Goal: Check status: Check status

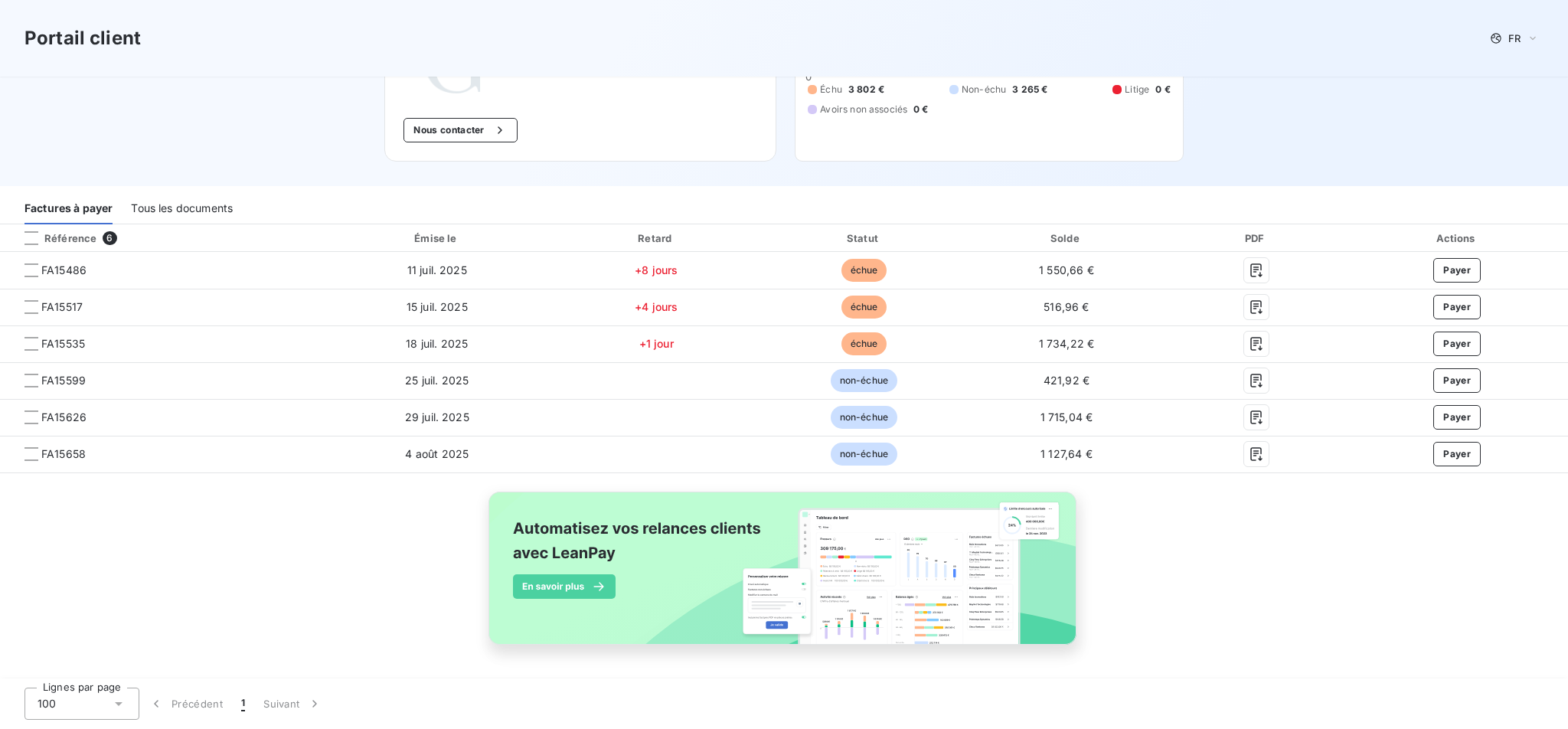
scroll to position [138, 0]
click at [200, 211] on div "Tous les documents" at bounding box center [182, 207] width 102 height 32
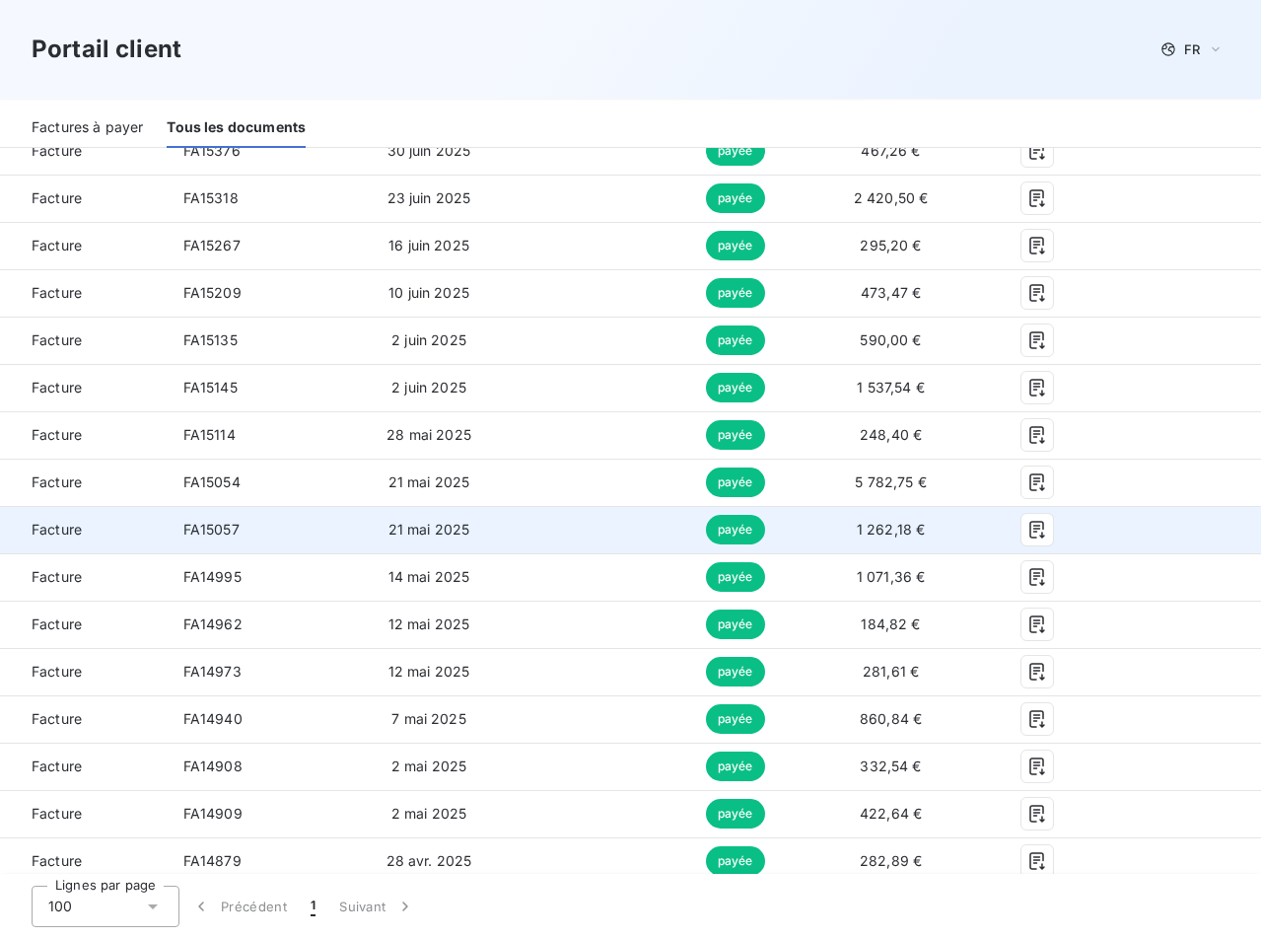
scroll to position [856, 0]
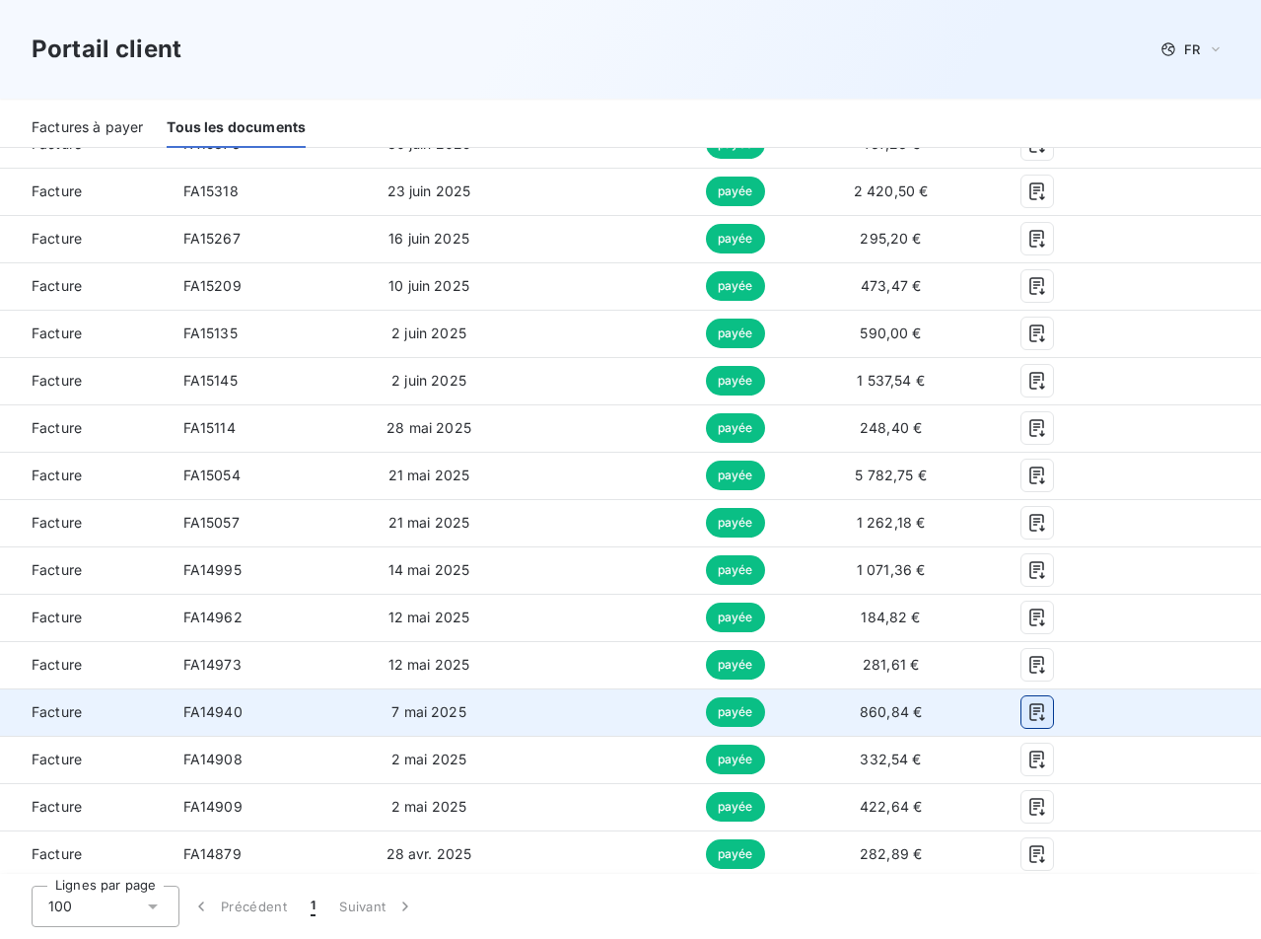
click at [1027, 718] on icon "button" at bounding box center [1037, 712] width 20 height 20
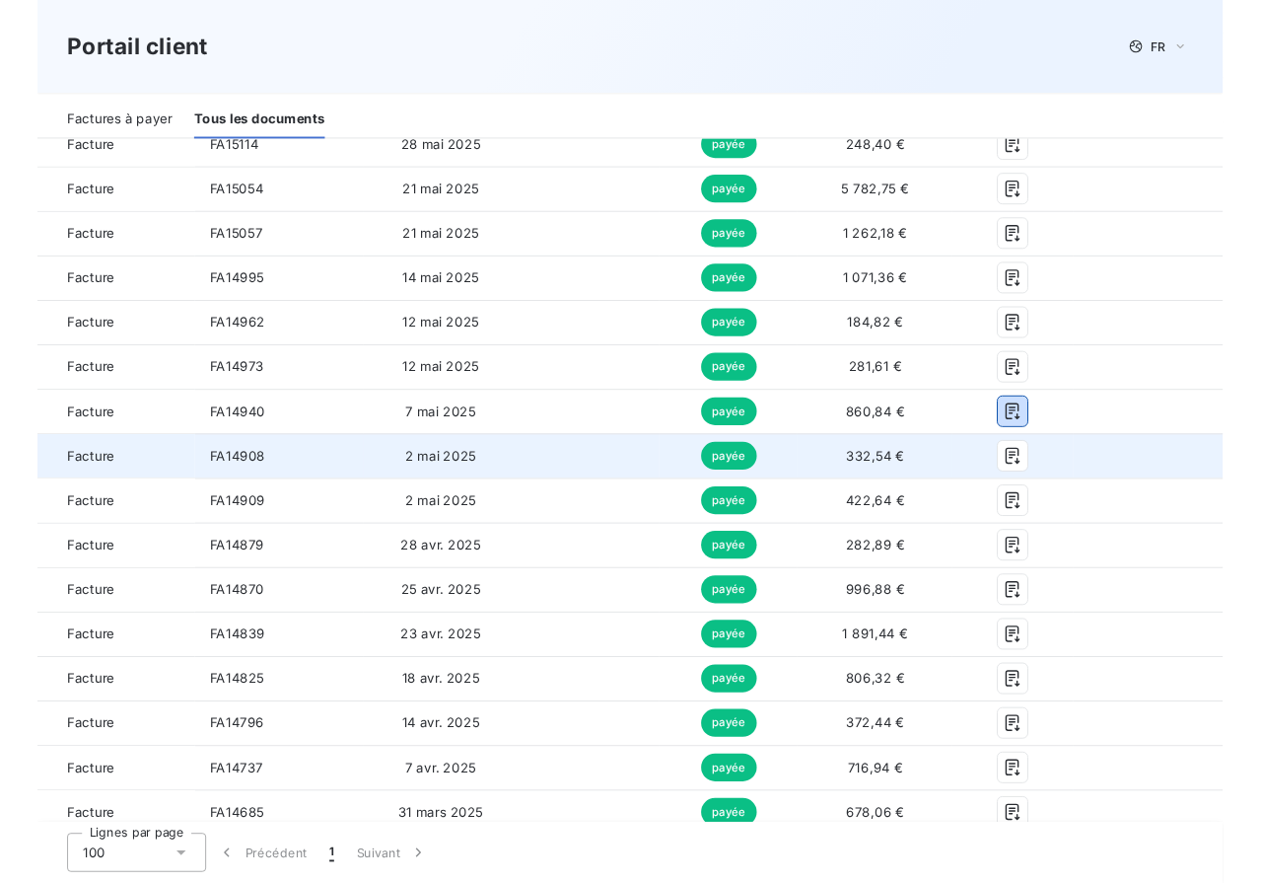
scroll to position [1292, 0]
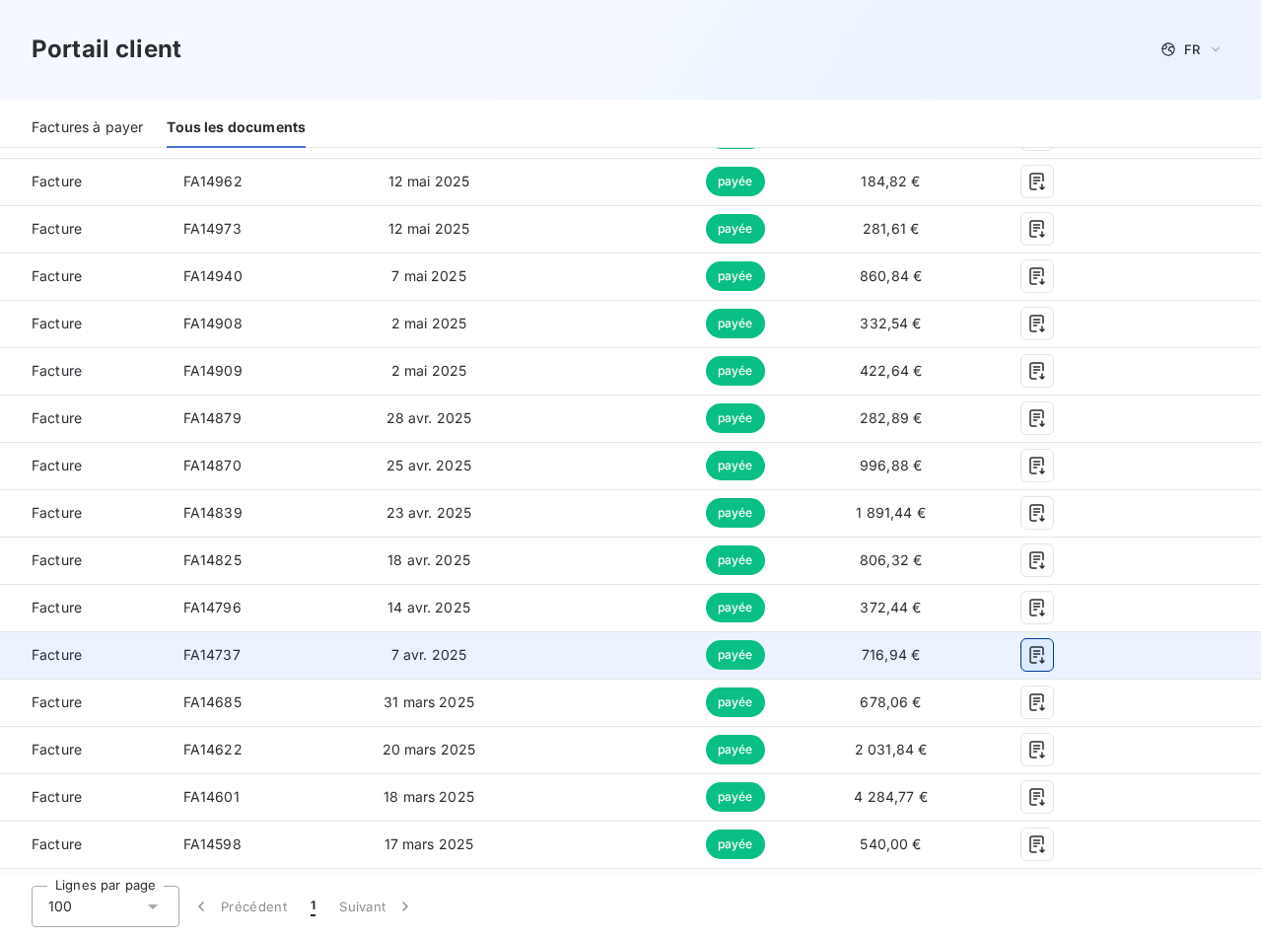
click at [1027, 657] on icon "button" at bounding box center [1037, 655] width 20 height 20
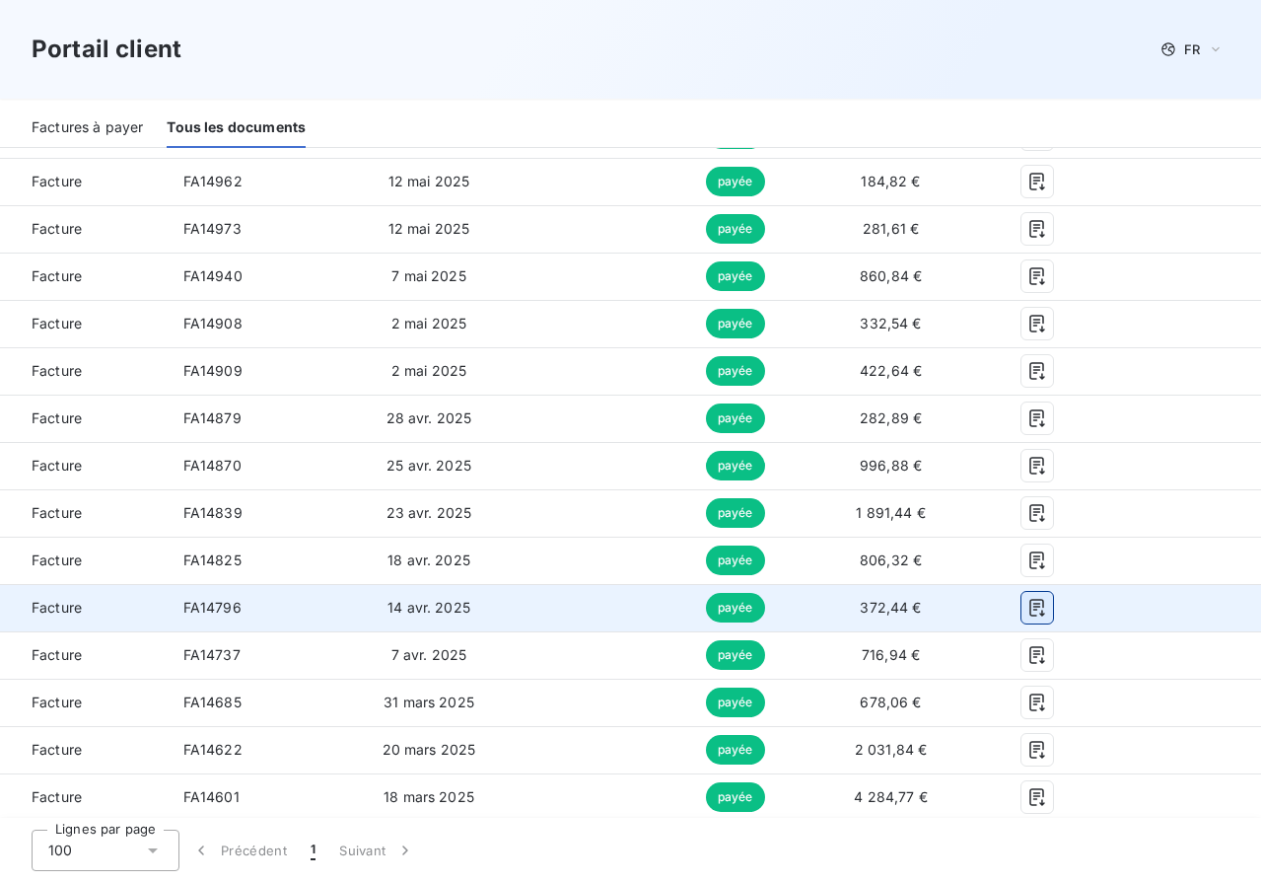
click at [1029, 609] on icon "button" at bounding box center [1036, 609] width 15 height 18
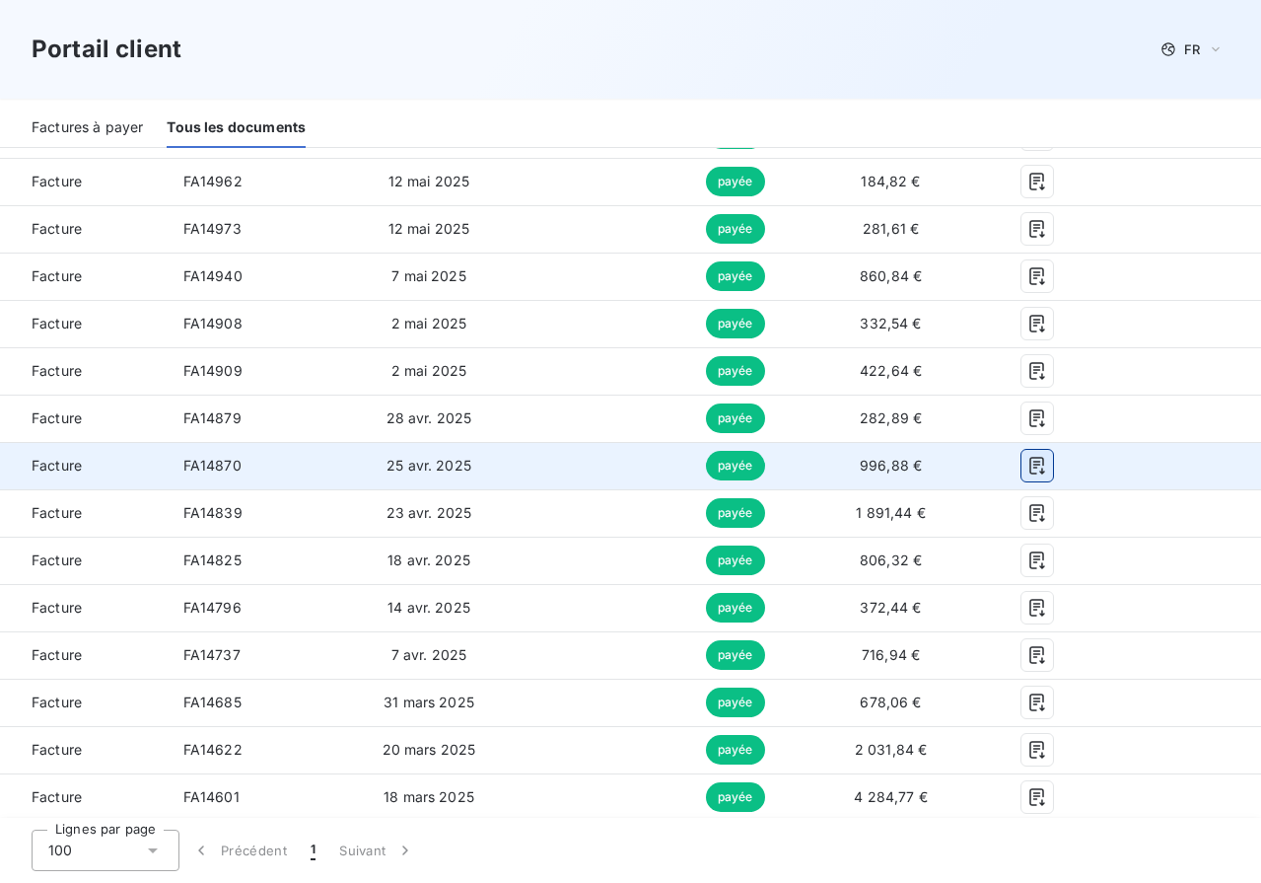
click at [1027, 472] on icon "button" at bounding box center [1037, 466] width 20 height 20
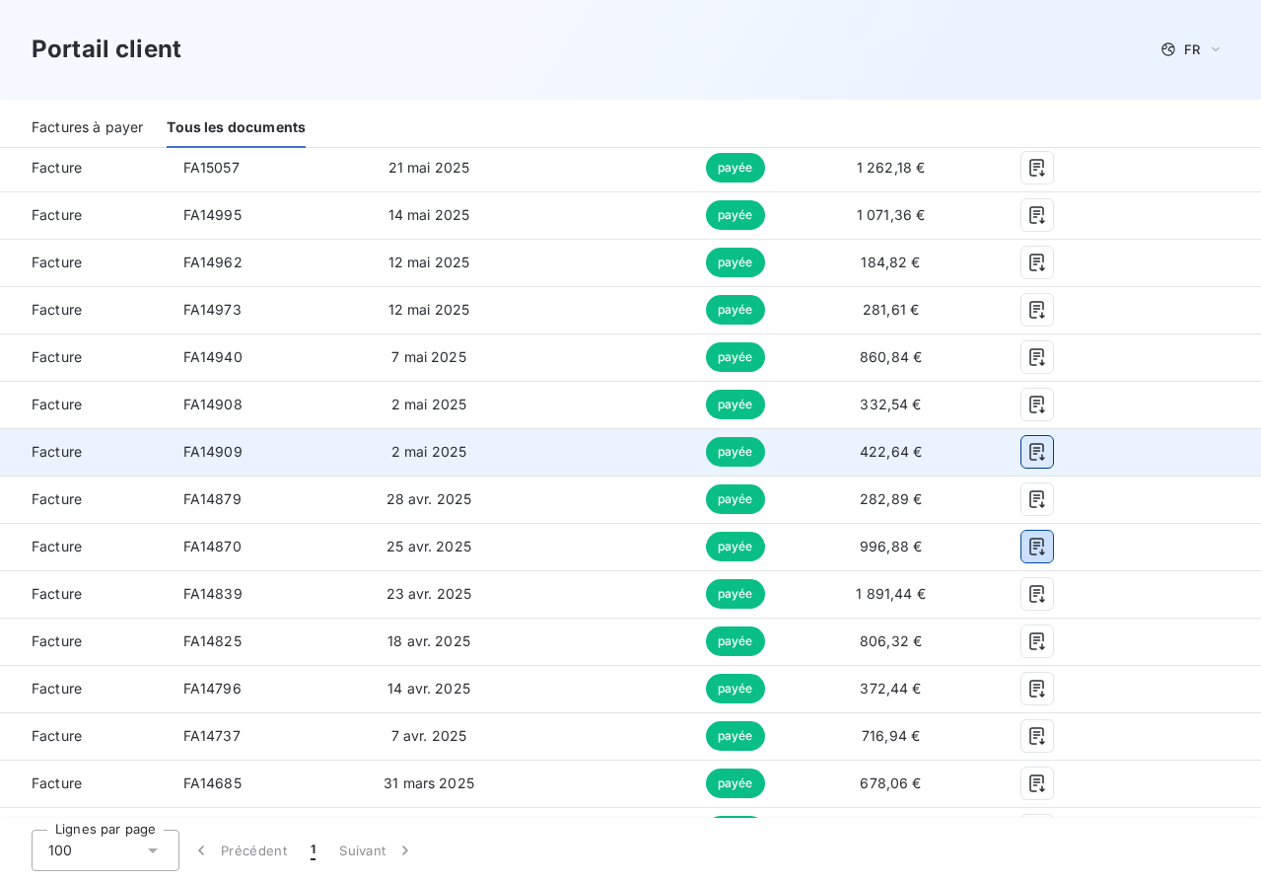
scroll to position [1215, 0]
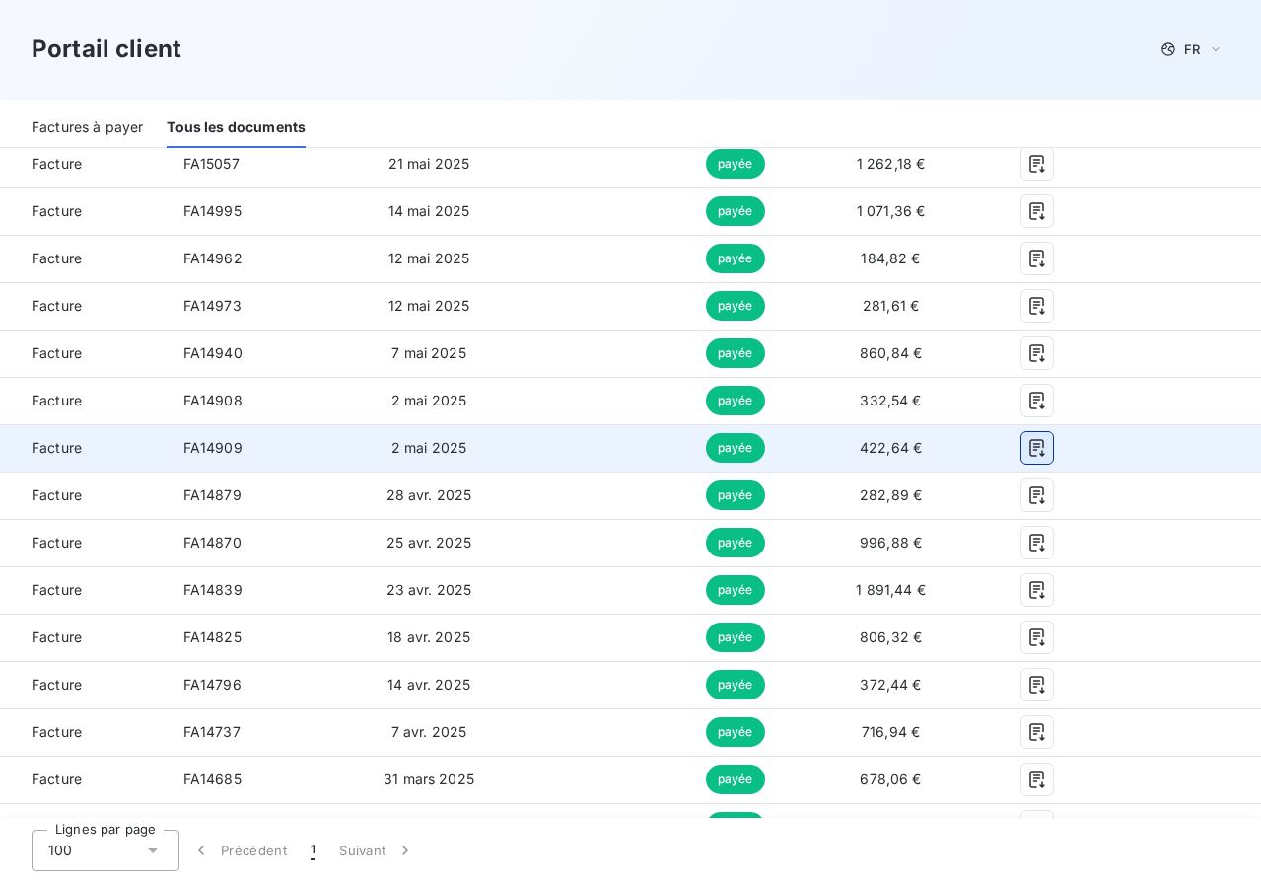
click at [1027, 456] on icon "button" at bounding box center [1037, 448] width 20 height 20
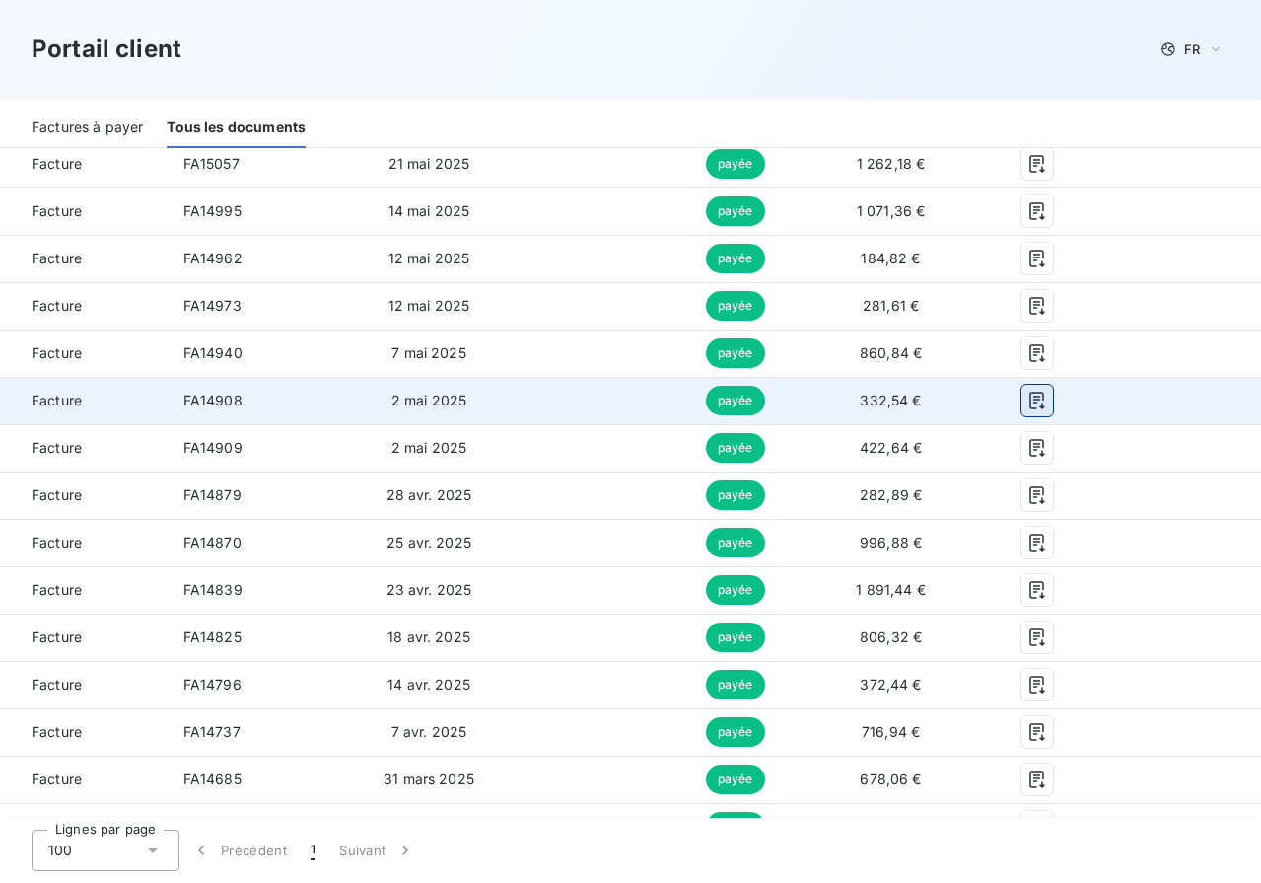
click at [1033, 401] on icon "button" at bounding box center [1037, 400] width 20 height 20
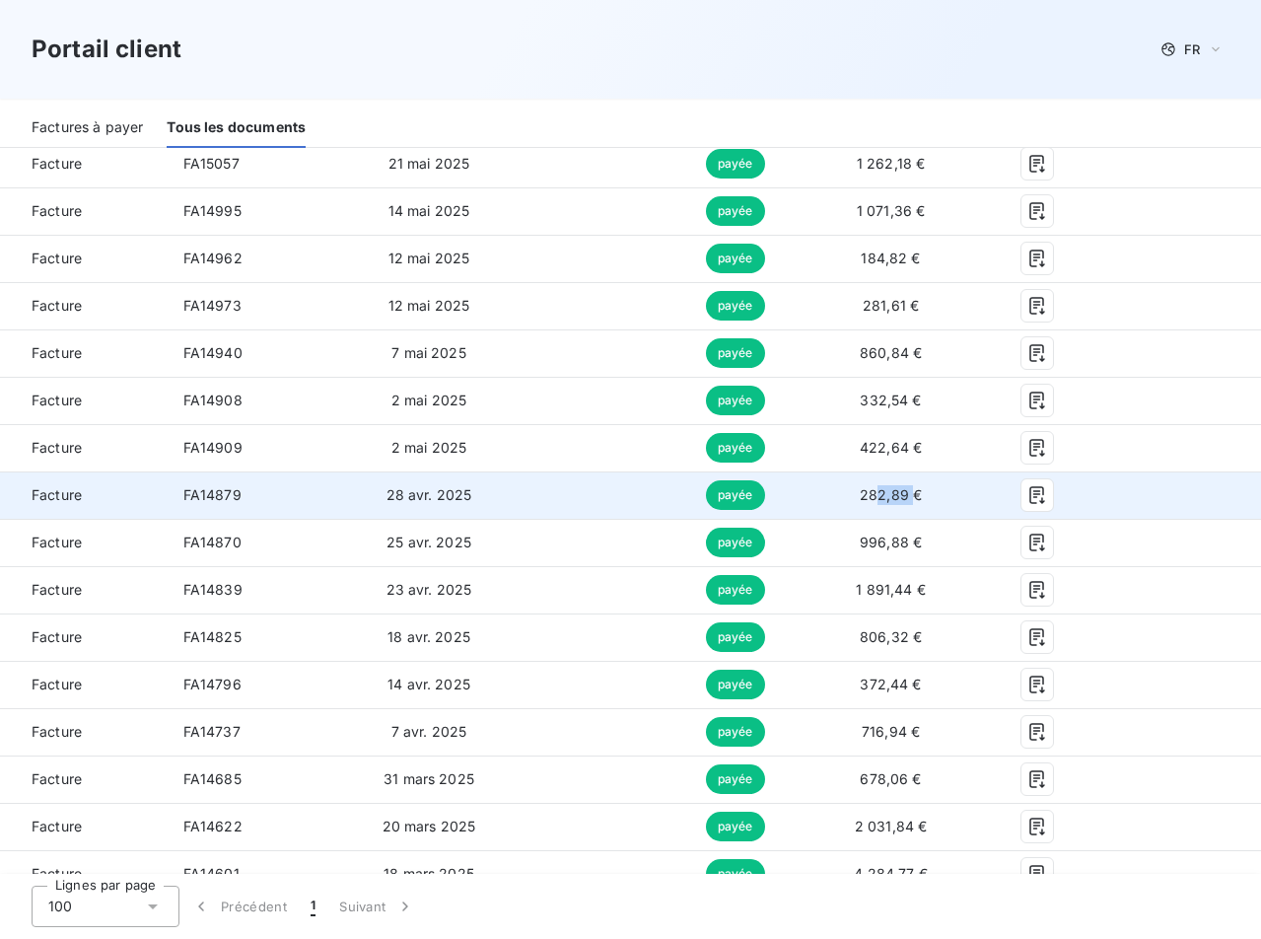
drag, startPoint x: 899, startPoint y: 500, endPoint x: 876, endPoint y: 501, distance: 23.7
click at [862, 504] on td "282,89 €" at bounding box center [891, 494] width 164 height 47
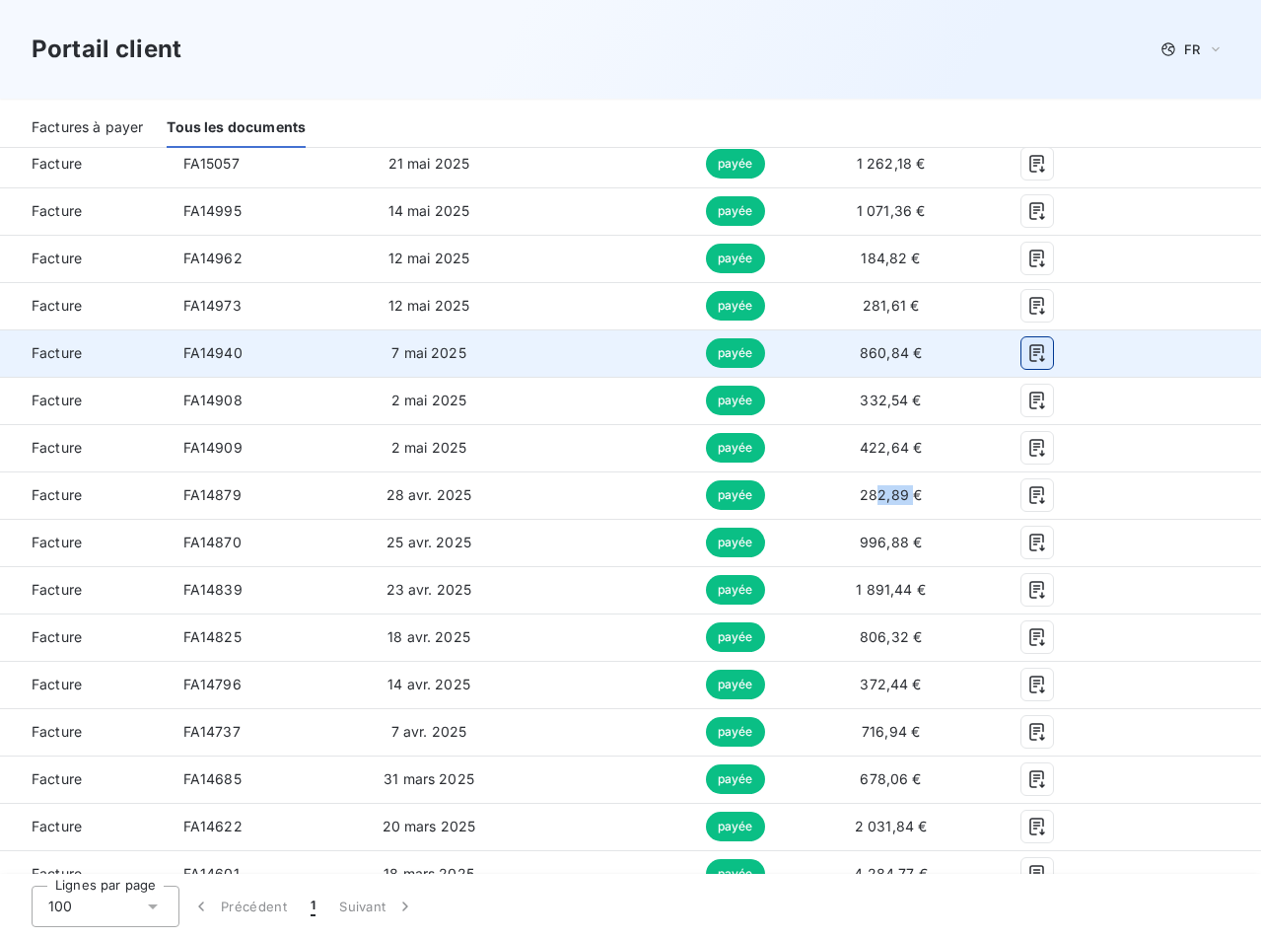
click at [1031, 353] on icon "button" at bounding box center [1037, 353] width 20 height 20
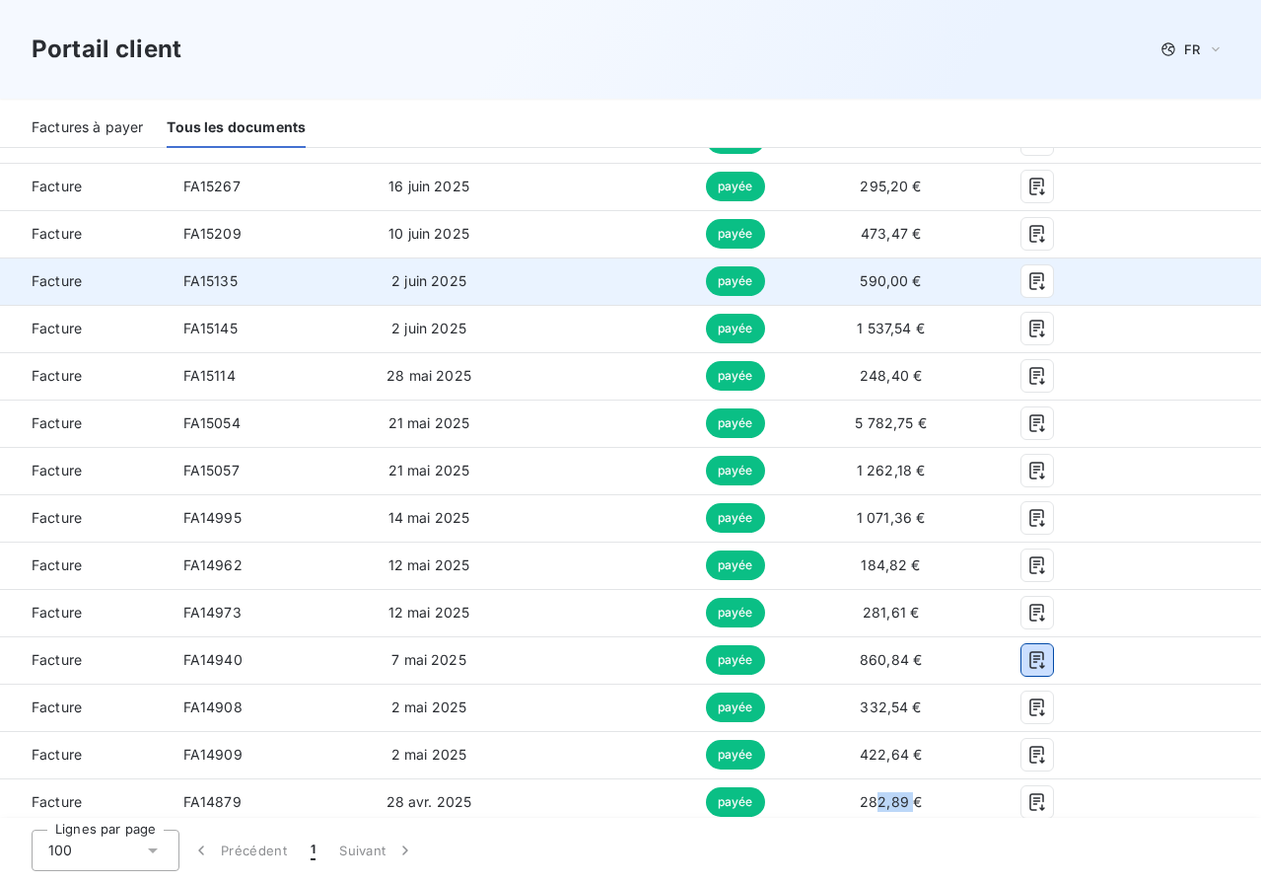
scroll to position [904, 0]
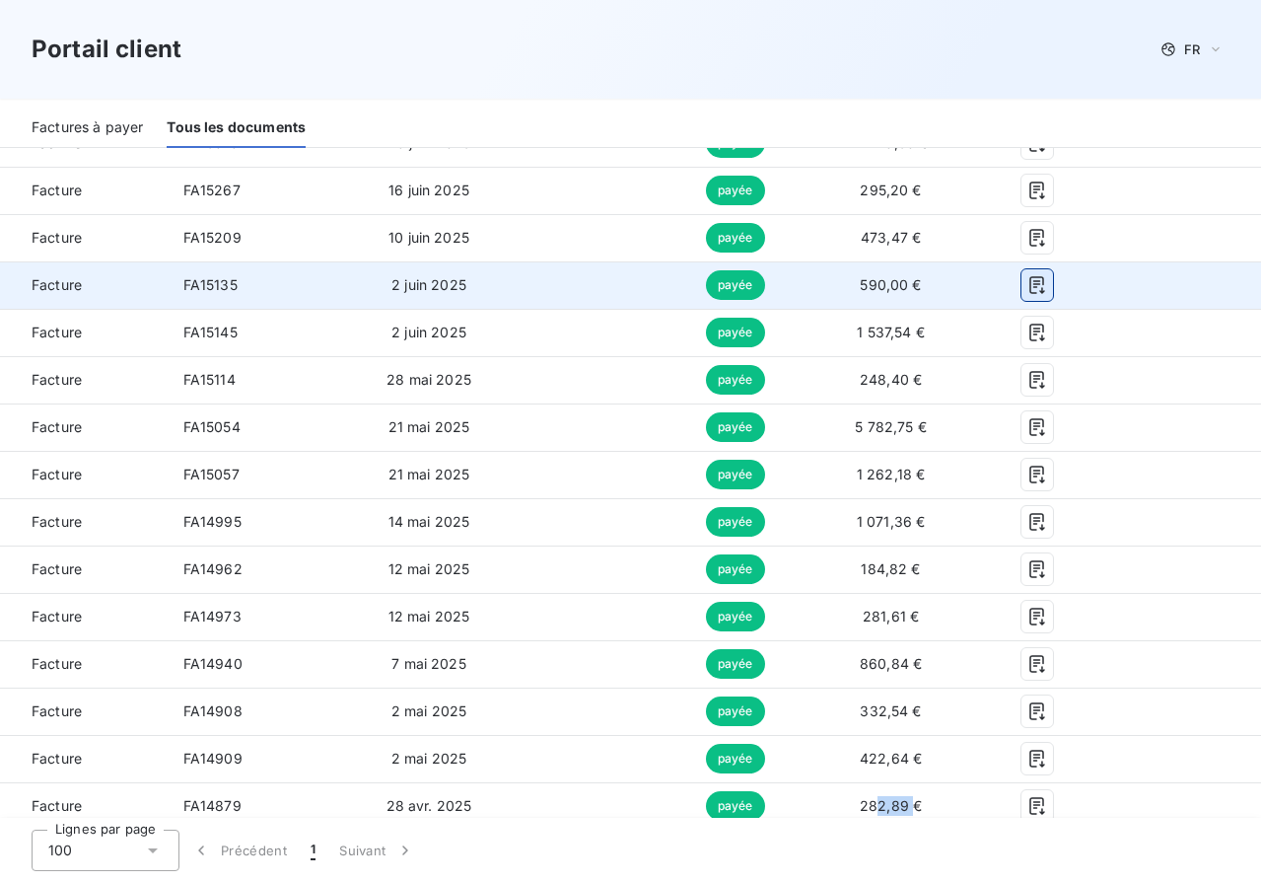
click at [1031, 283] on icon "button" at bounding box center [1037, 285] width 20 height 20
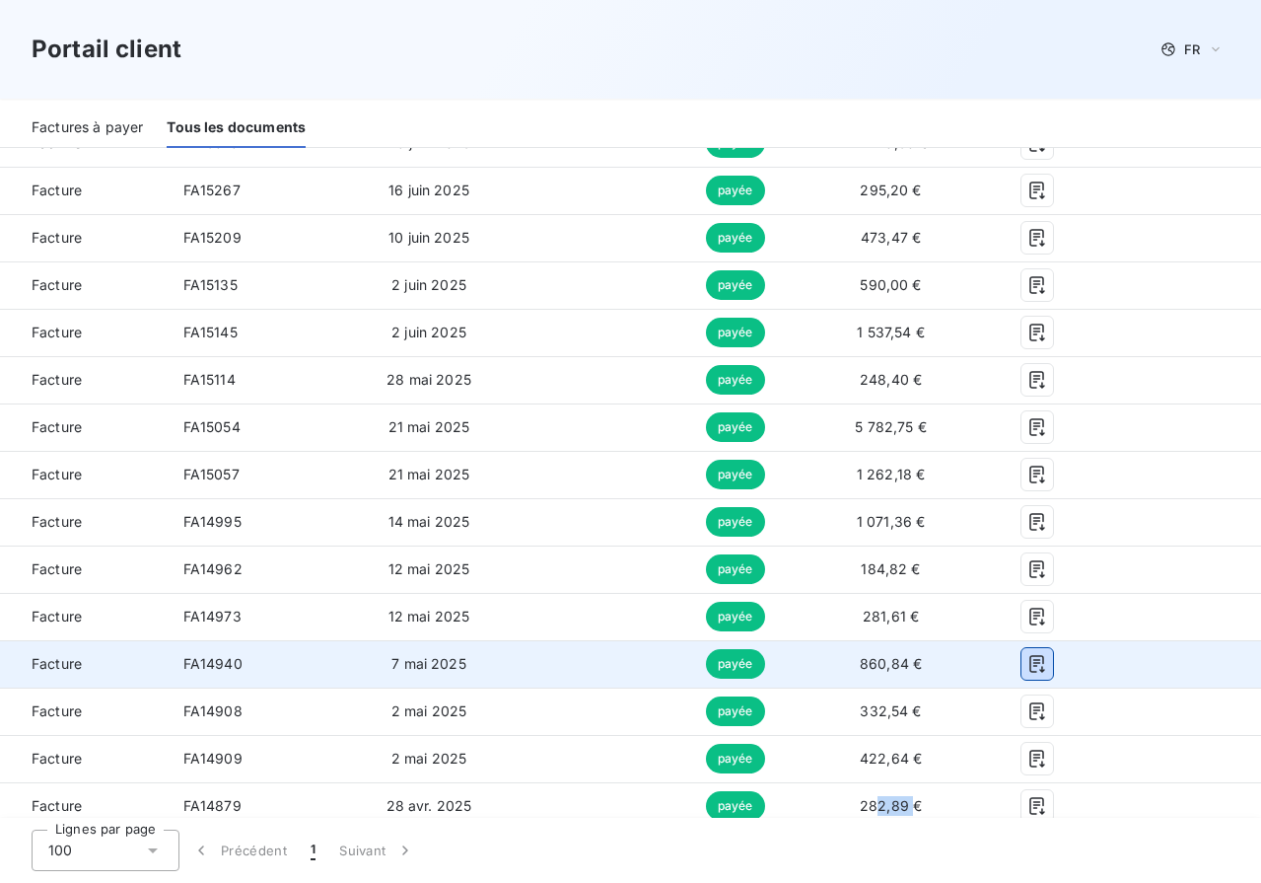
drag, startPoint x: 1010, startPoint y: 658, endPoint x: 1006, endPoint y: 648, distance: 10.6
click at [1022, 657] on button "button" at bounding box center [1038, 664] width 32 height 32
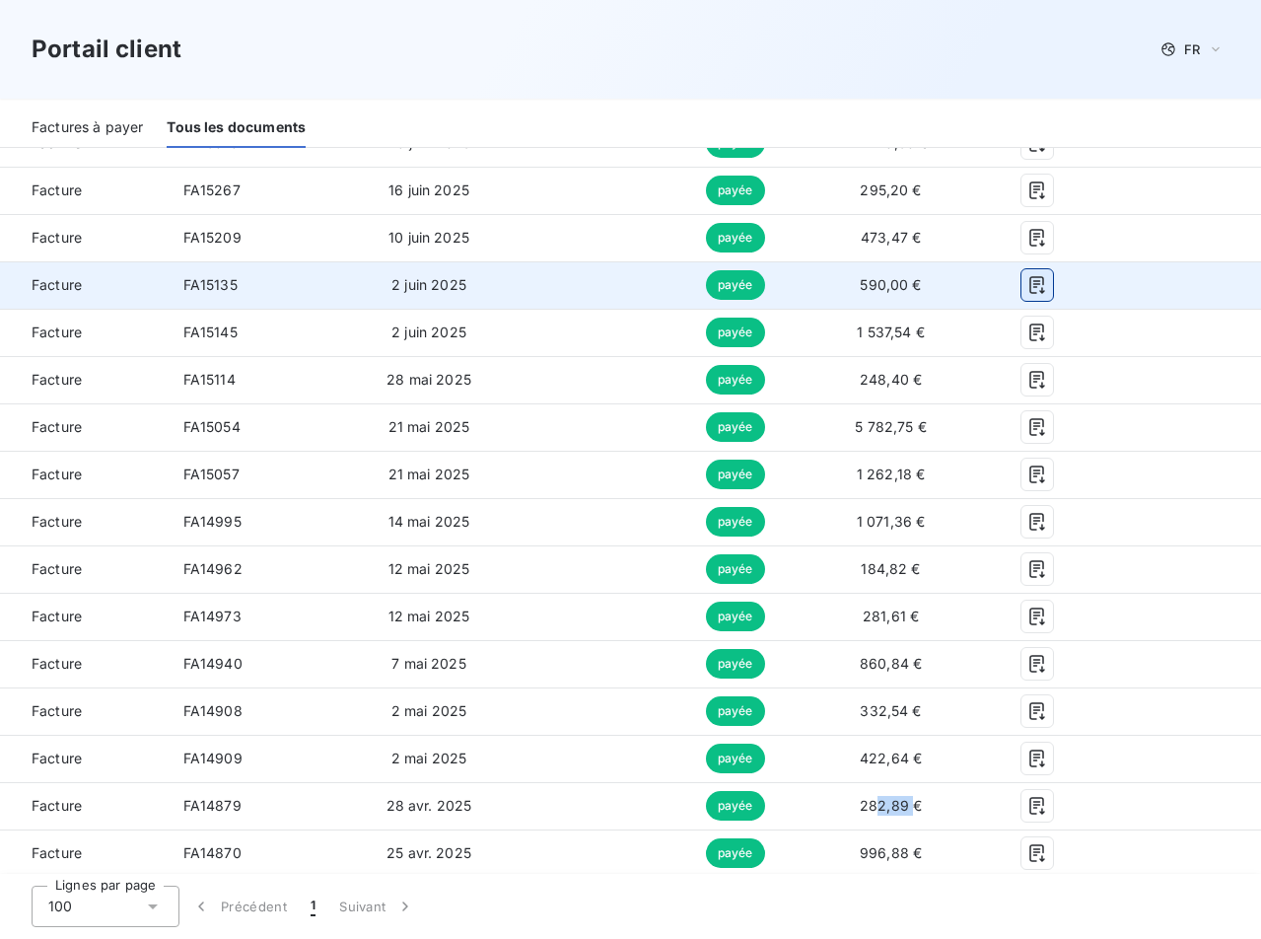
click at [1029, 292] on icon "button" at bounding box center [1036, 286] width 15 height 18
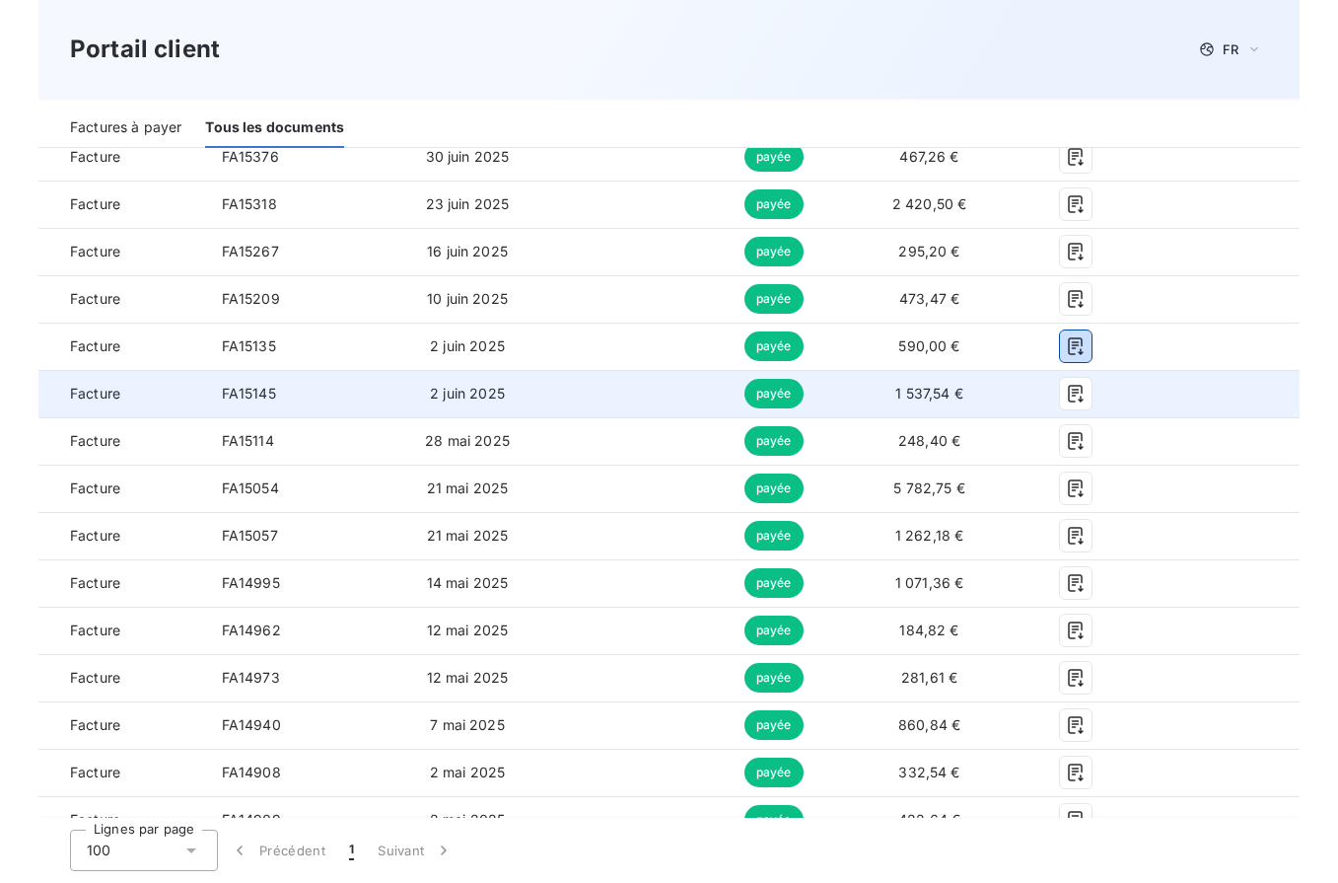
scroll to position [870, 0]
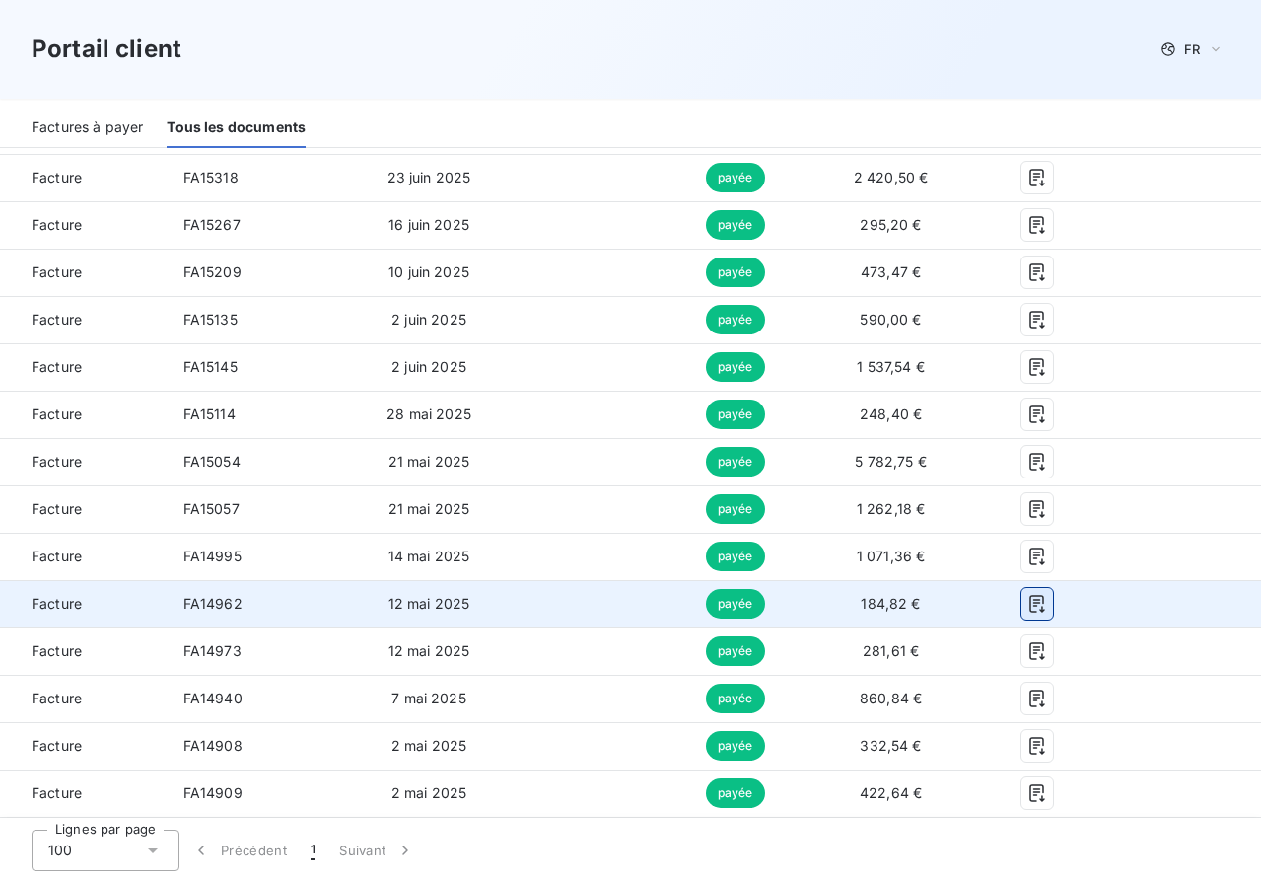
click at [1027, 608] on icon "button" at bounding box center [1037, 604] width 20 height 20
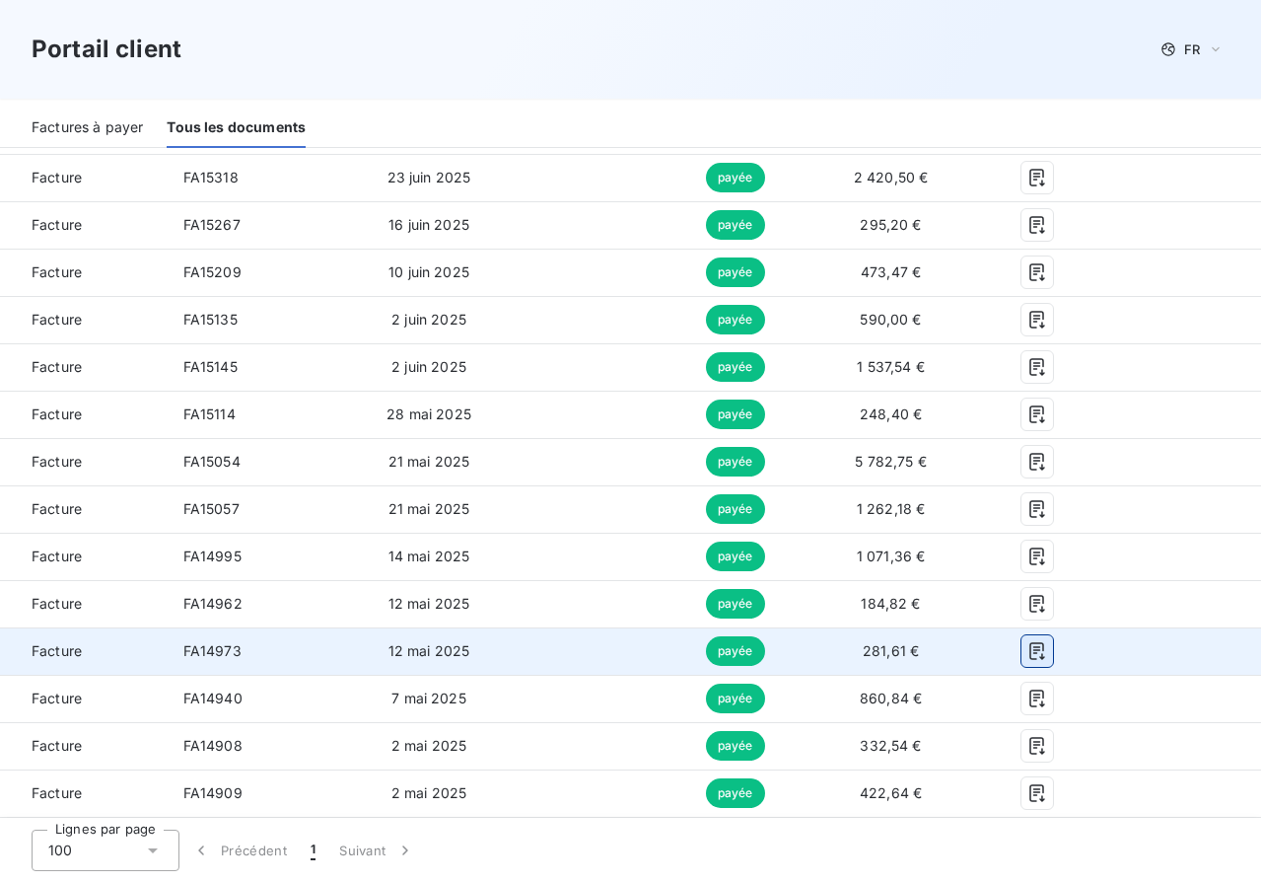
click at [1027, 648] on icon "button" at bounding box center [1037, 651] width 20 height 20
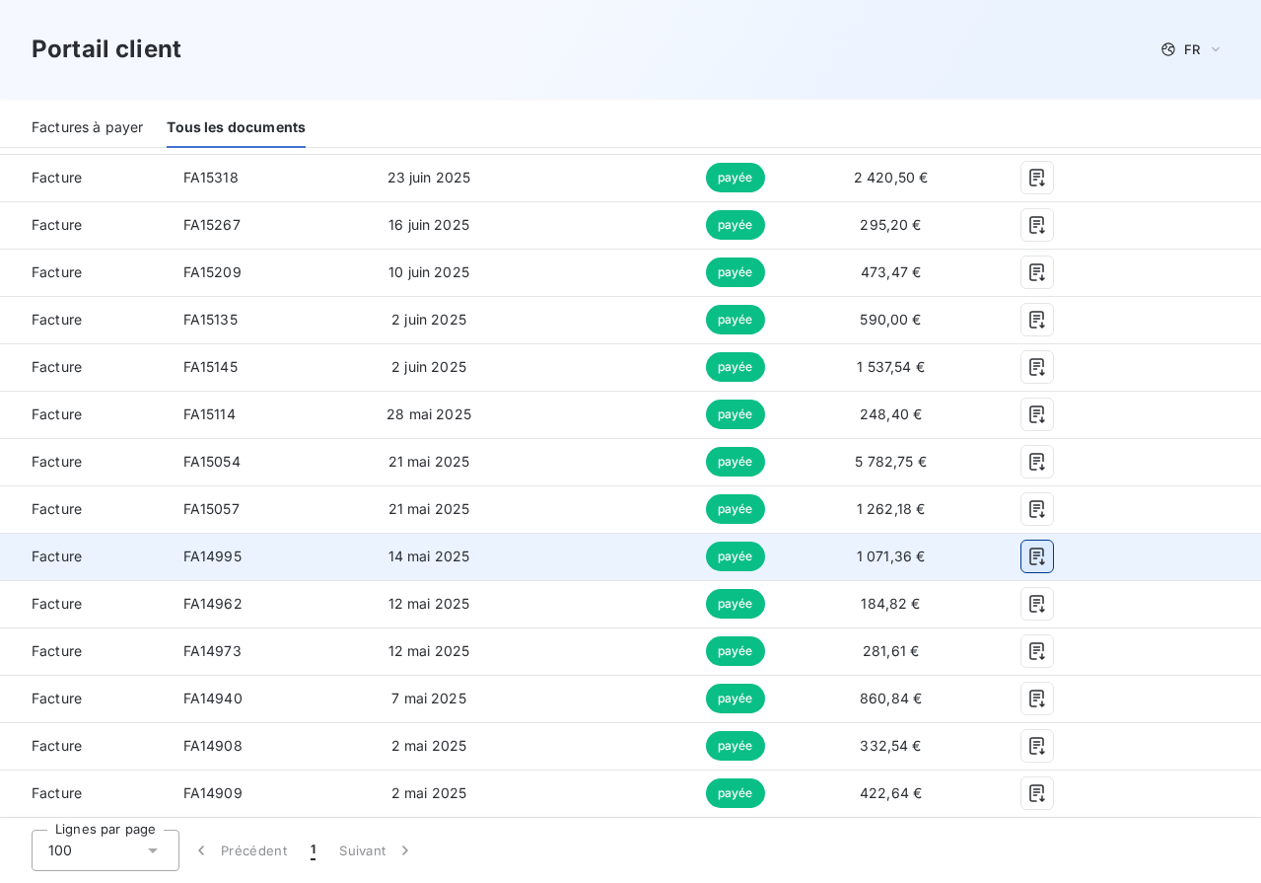
click at [1027, 561] on icon "button" at bounding box center [1037, 556] width 20 height 20
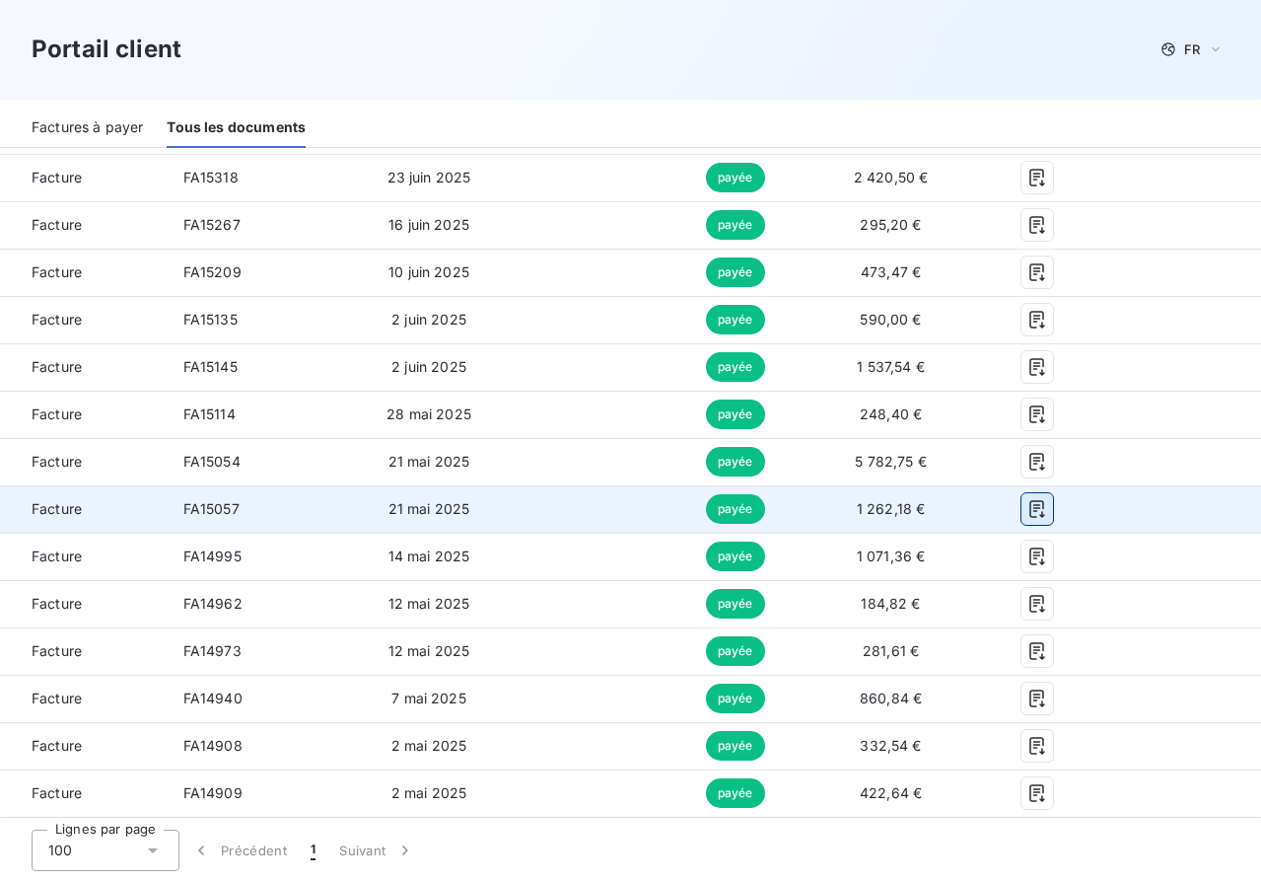
click at [1027, 506] on icon "button" at bounding box center [1037, 509] width 20 height 20
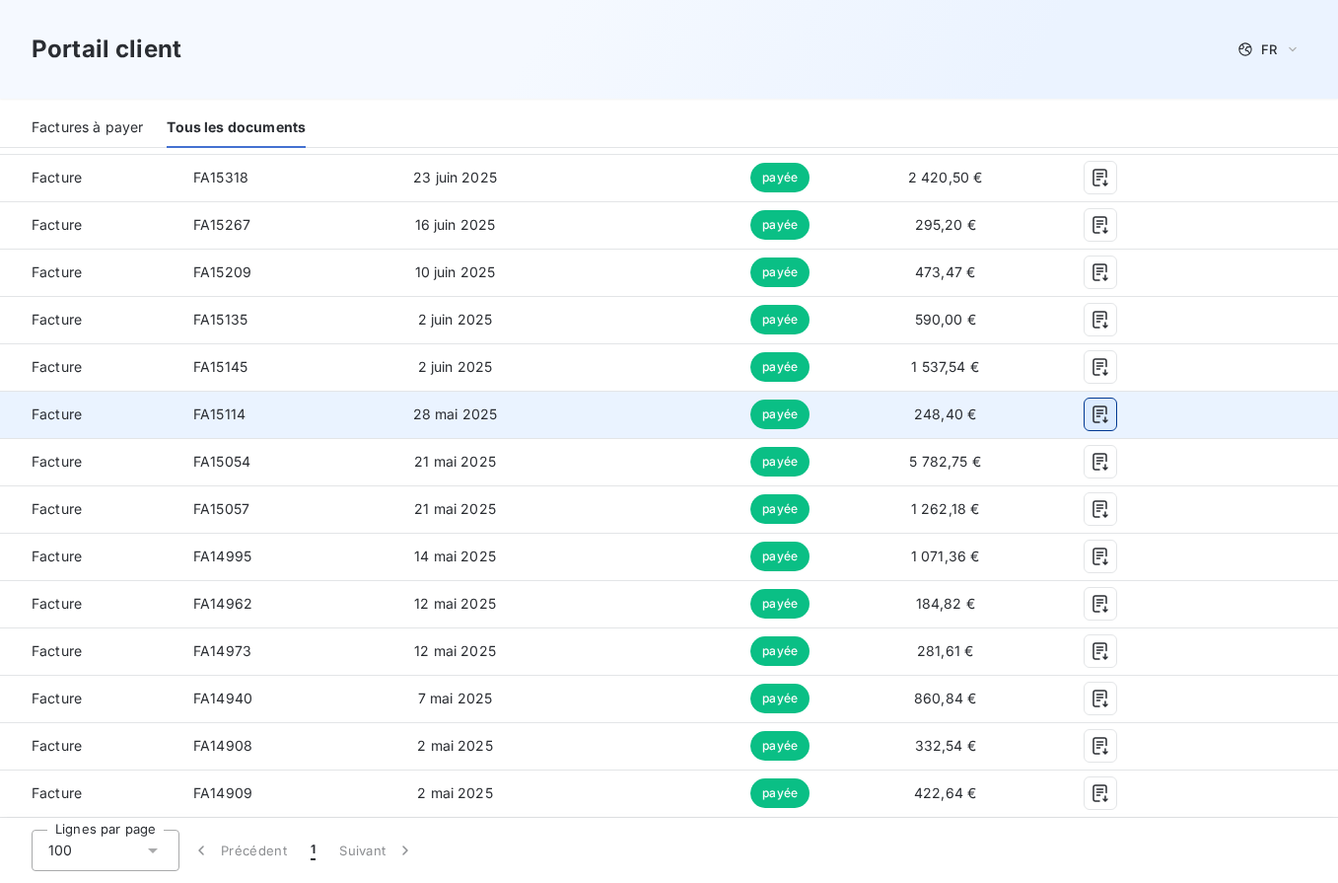
click at [1091, 413] on icon "button" at bounding box center [1101, 414] width 20 height 20
click at [761, 411] on span "payée" at bounding box center [779, 414] width 59 height 30
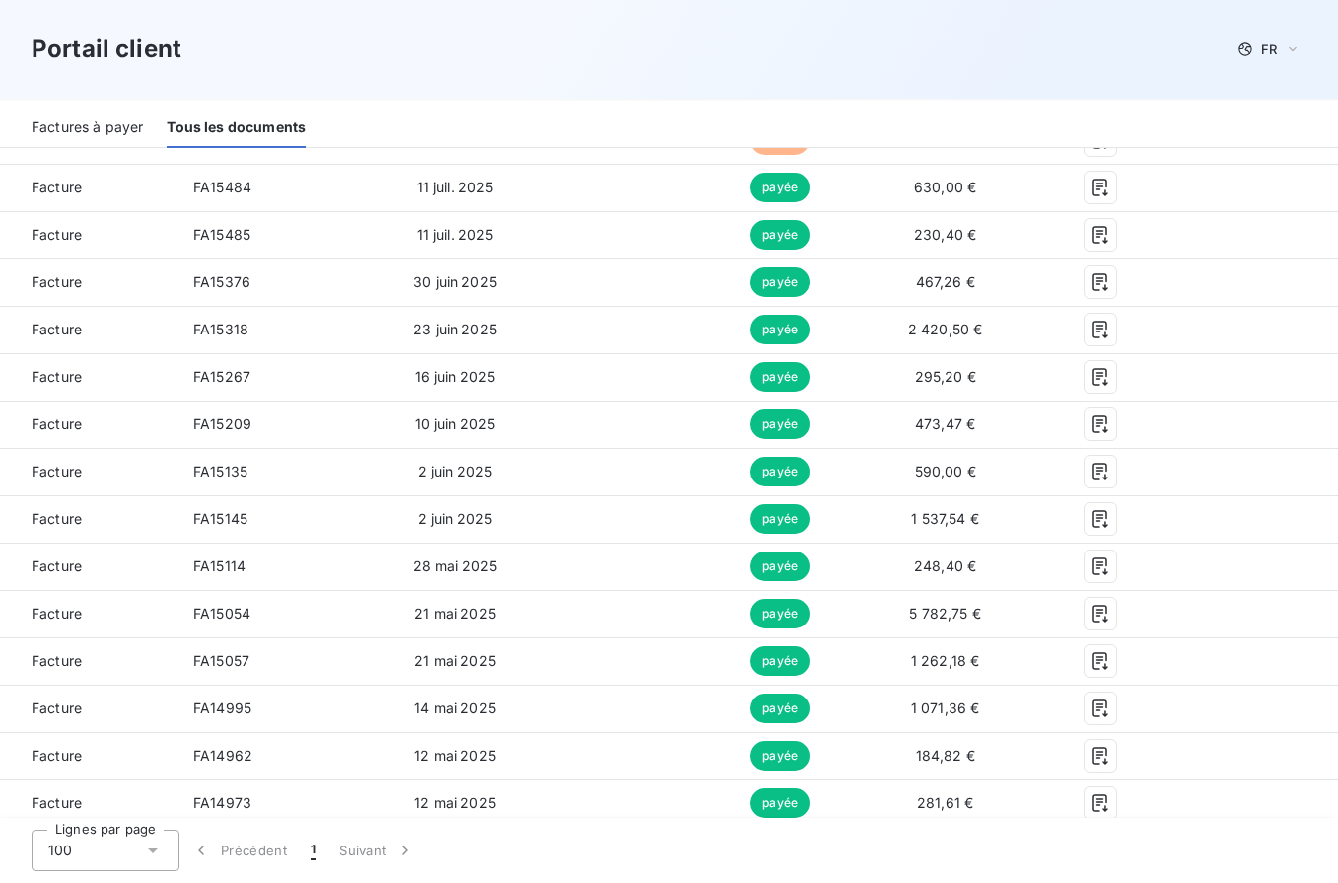
scroll to position [720, 0]
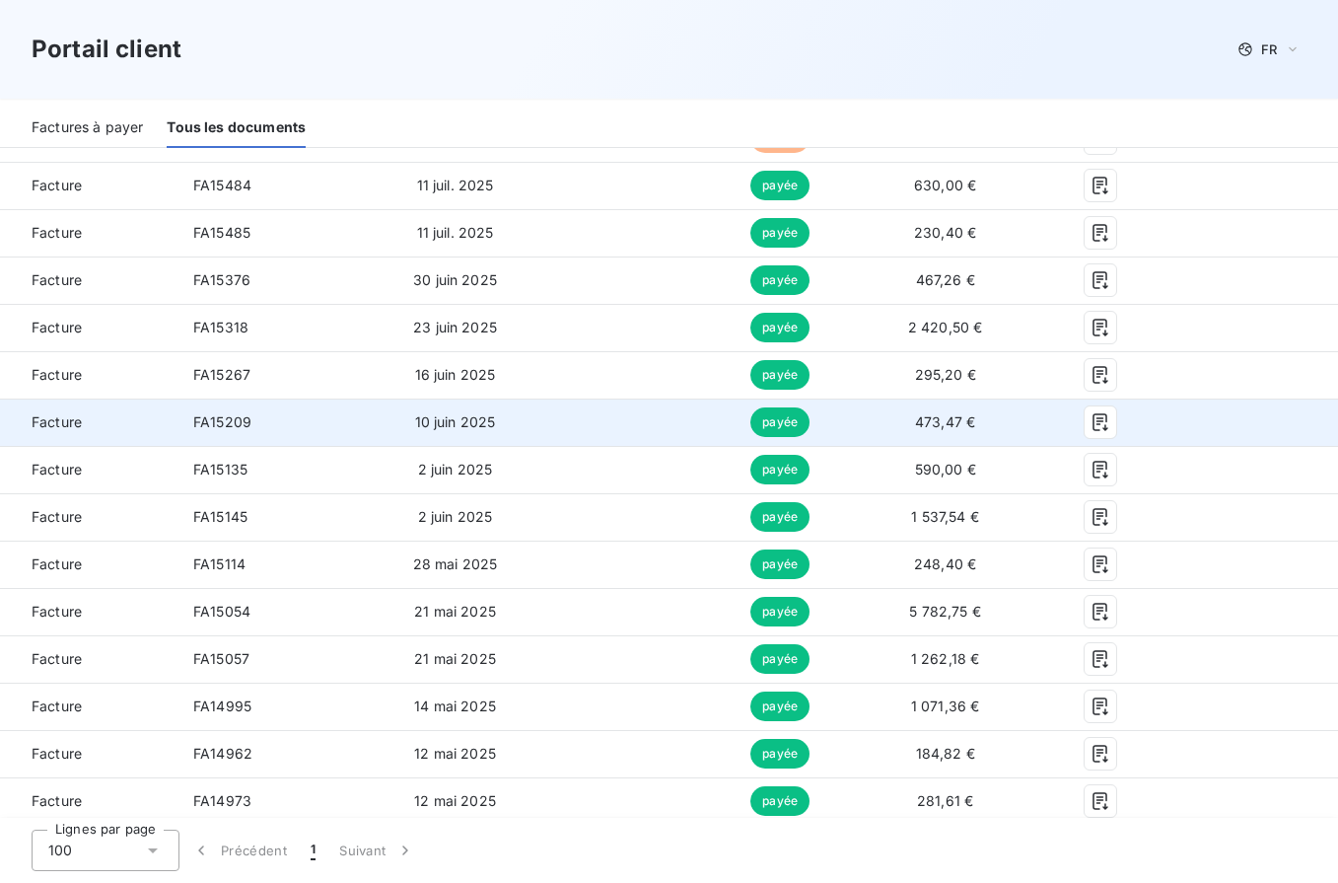
click at [940, 422] on span "473,47 €" at bounding box center [945, 421] width 60 height 17
click at [750, 420] on span "payée" at bounding box center [779, 422] width 59 height 30
click at [750, 422] on span "payée" at bounding box center [779, 422] width 59 height 30
click at [751, 420] on span "payée" at bounding box center [779, 422] width 59 height 30
click at [1091, 422] on icon "button" at bounding box center [1101, 422] width 20 height 20
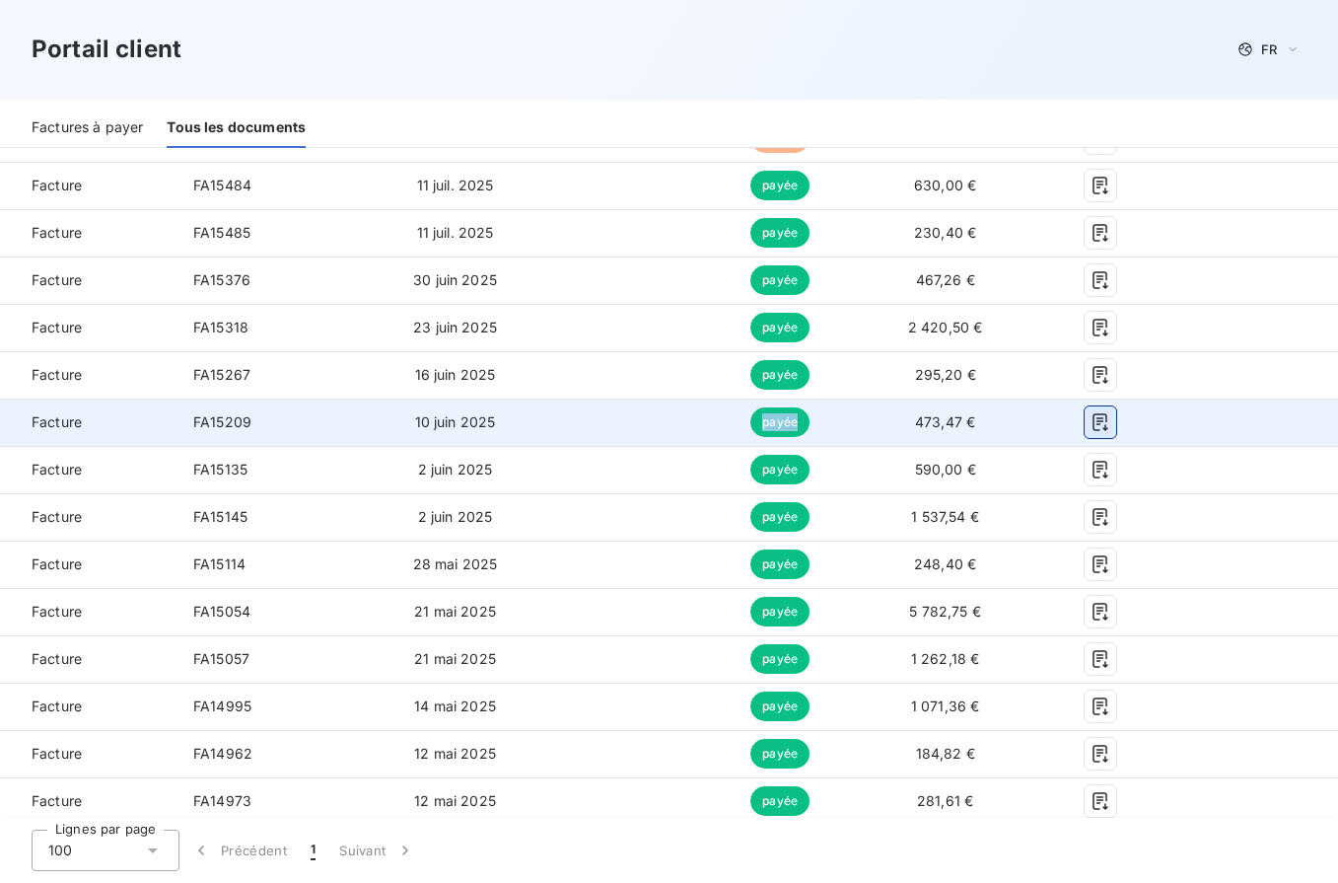
click at [1091, 416] on icon "button" at bounding box center [1101, 422] width 20 height 20
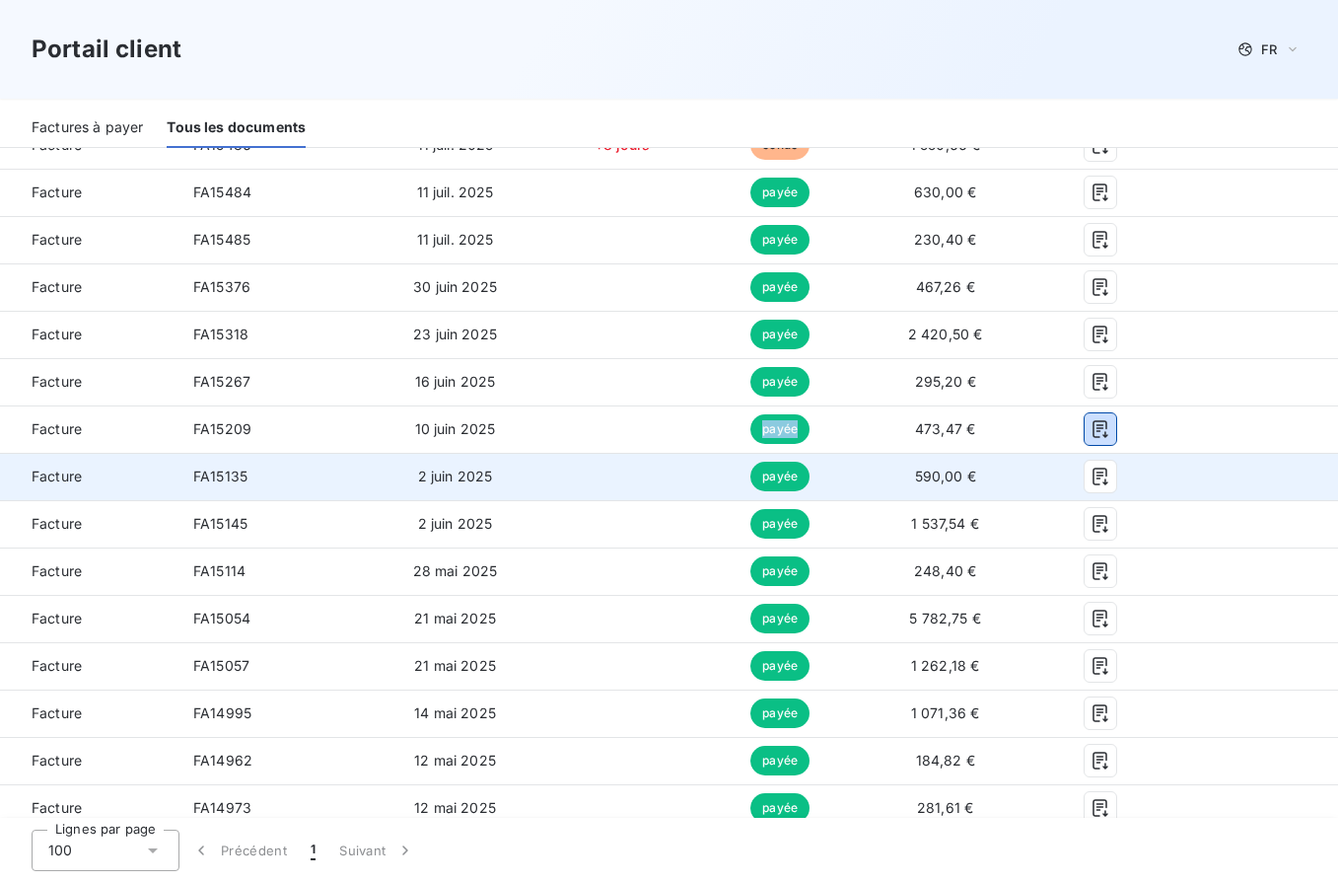
scroll to position [708, 0]
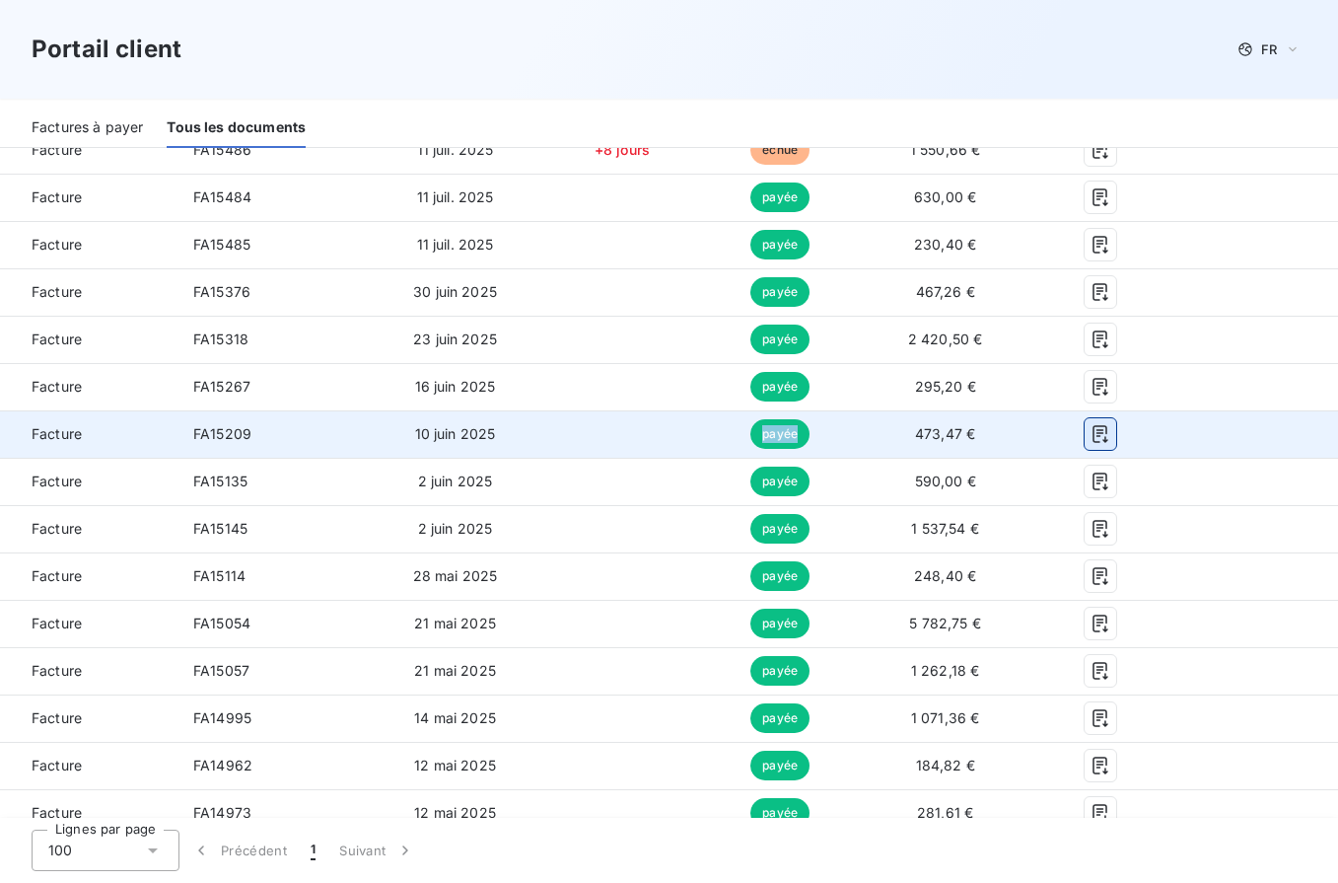
click at [1091, 439] on icon "button" at bounding box center [1101, 434] width 20 height 20
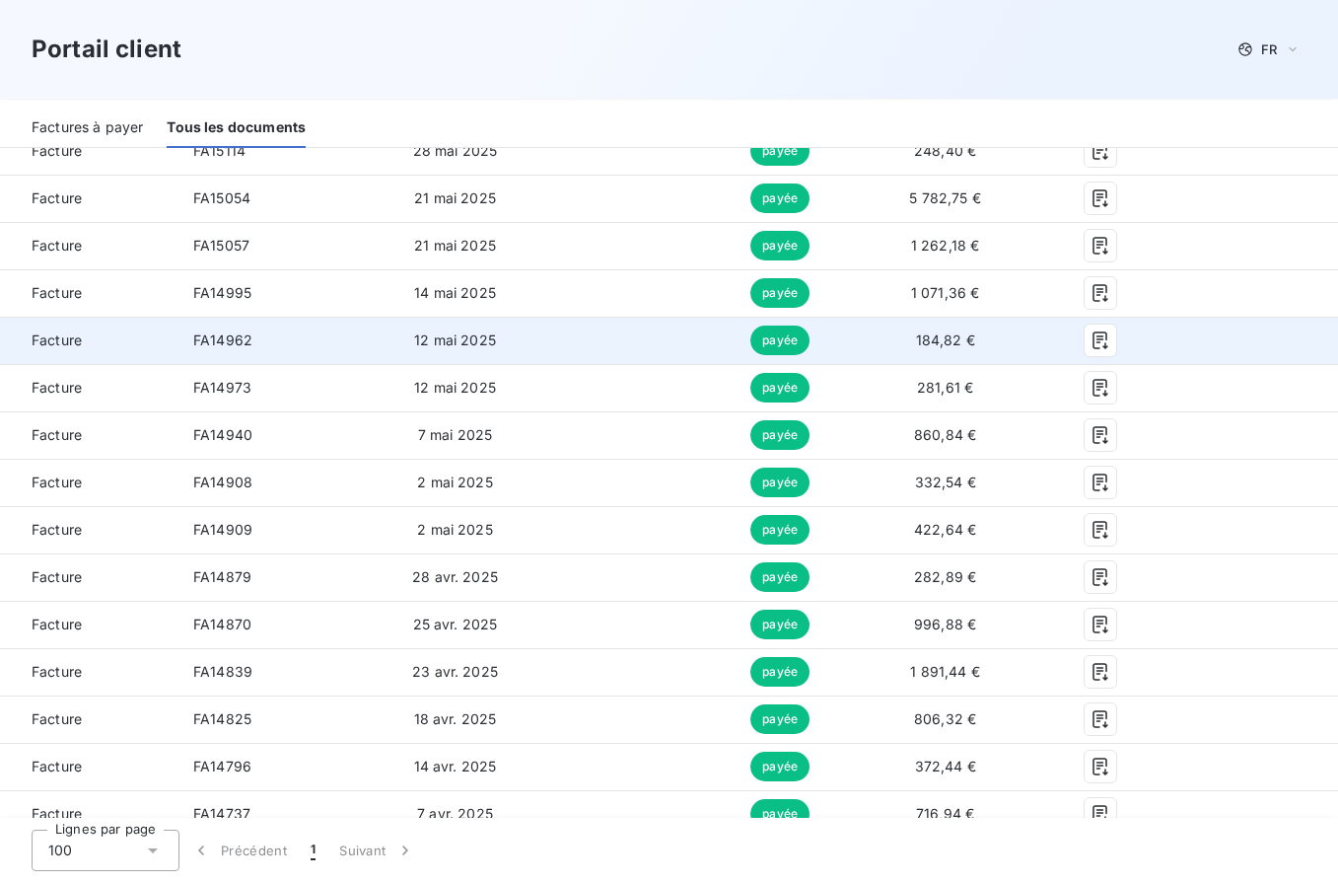
scroll to position [1042, 0]
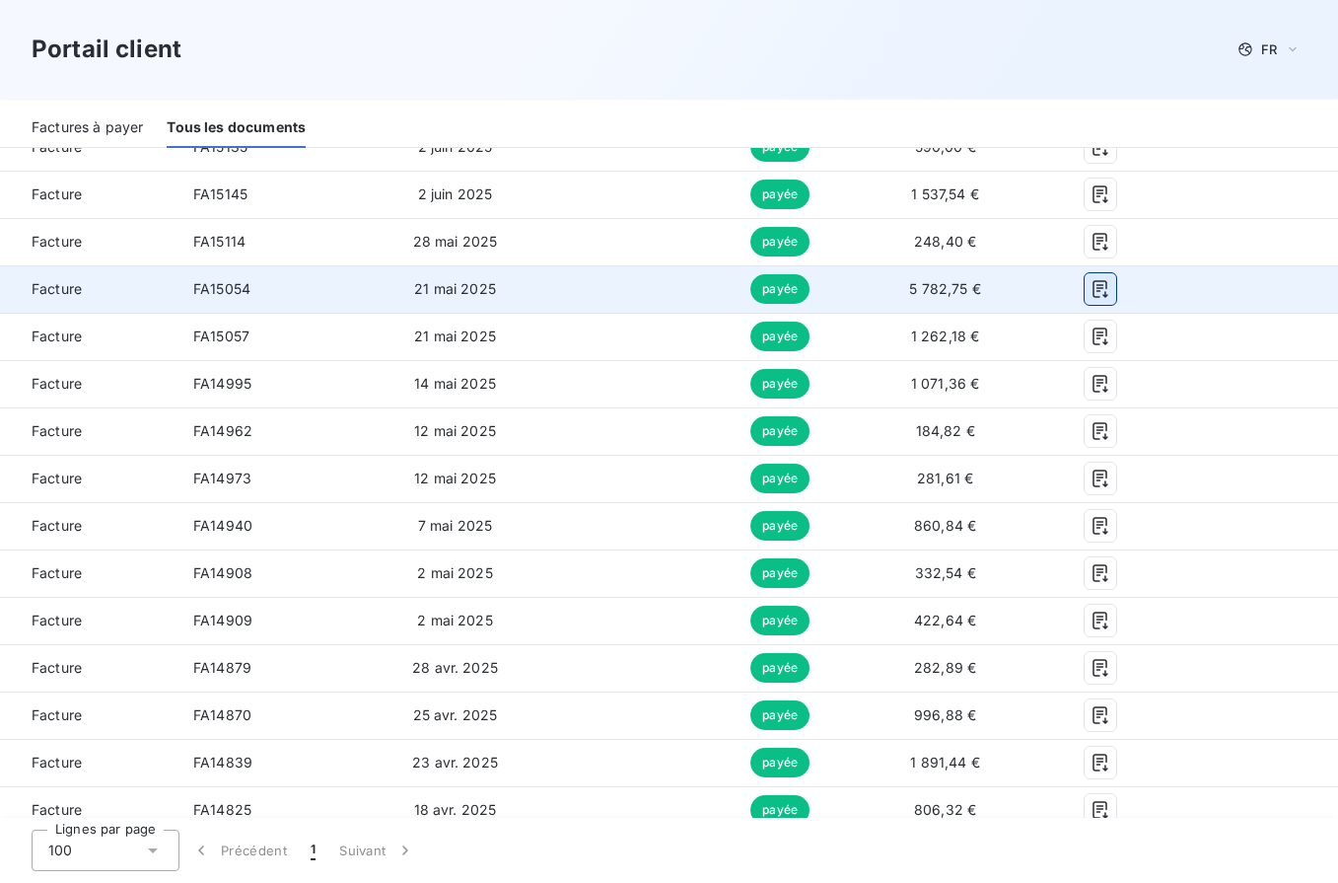
click at [1091, 291] on icon "button" at bounding box center [1101, 289] width 20 height 20
click at [1091, 285] on icon "button" at bounding box center [1101, 289] width 20 height 20
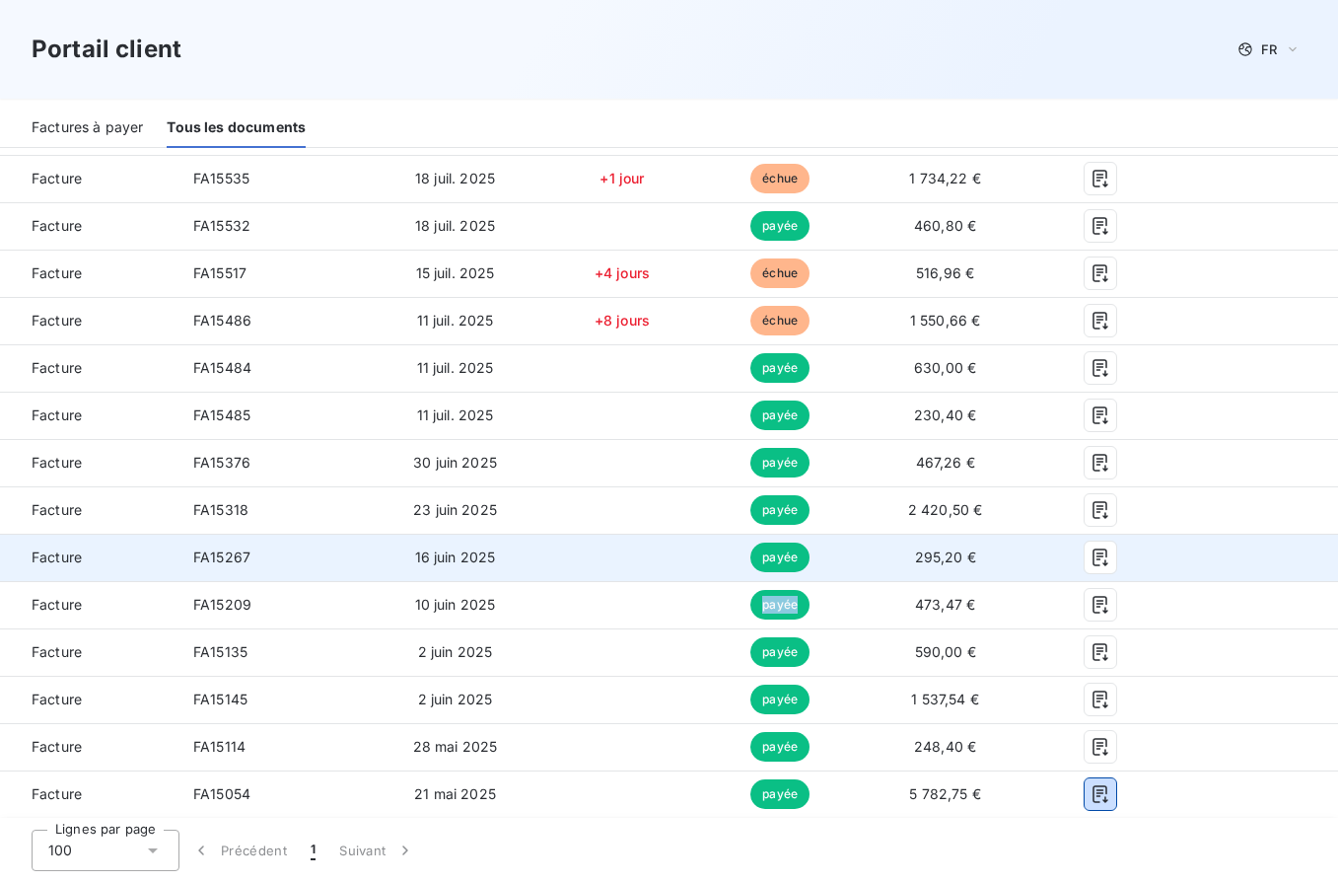
scroll to position [538, 0]
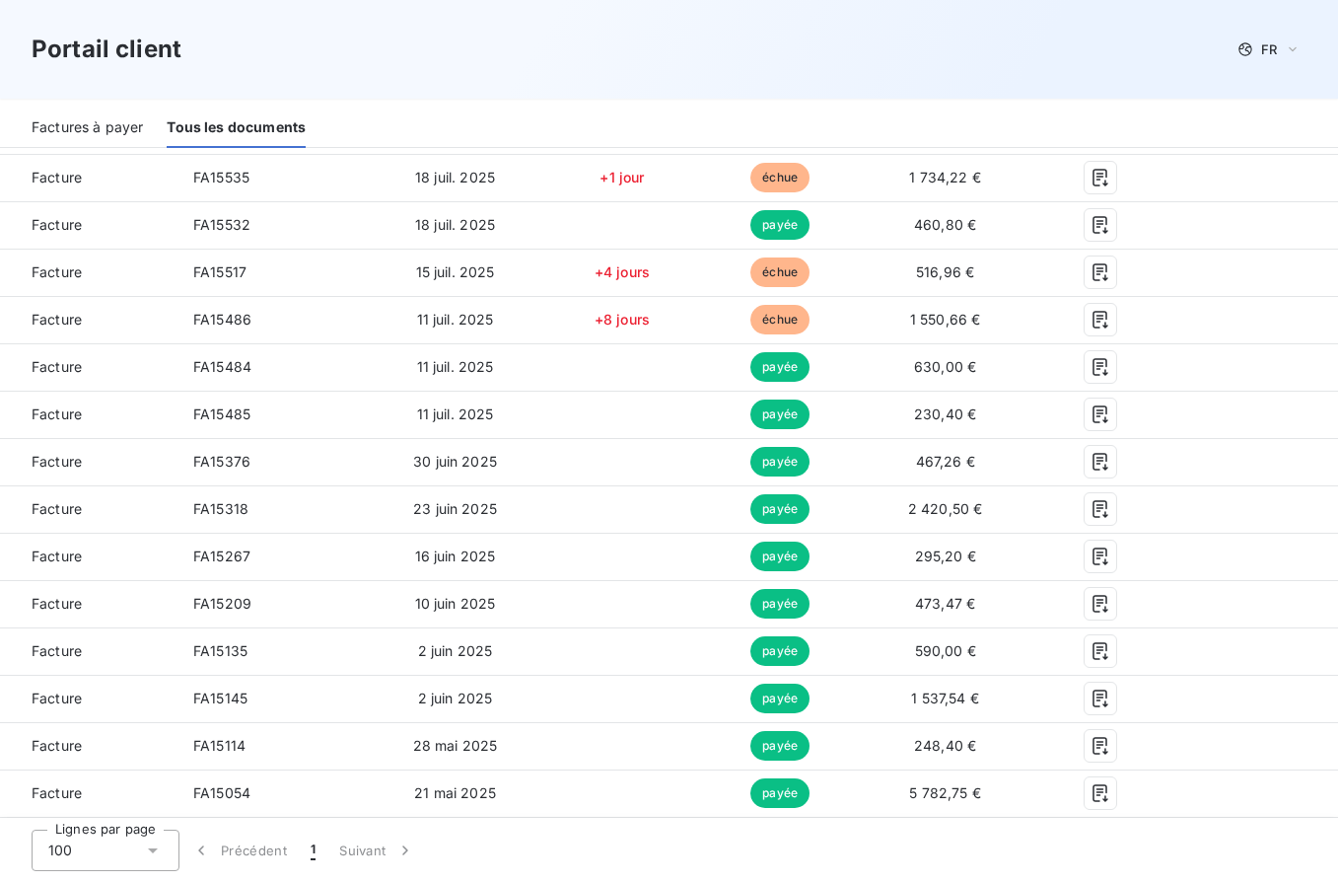
click at [961, 829] on div "Lignes par page 100 Précédent 1 Suivant" at bounding box center [669, 849] width 1338 height 65
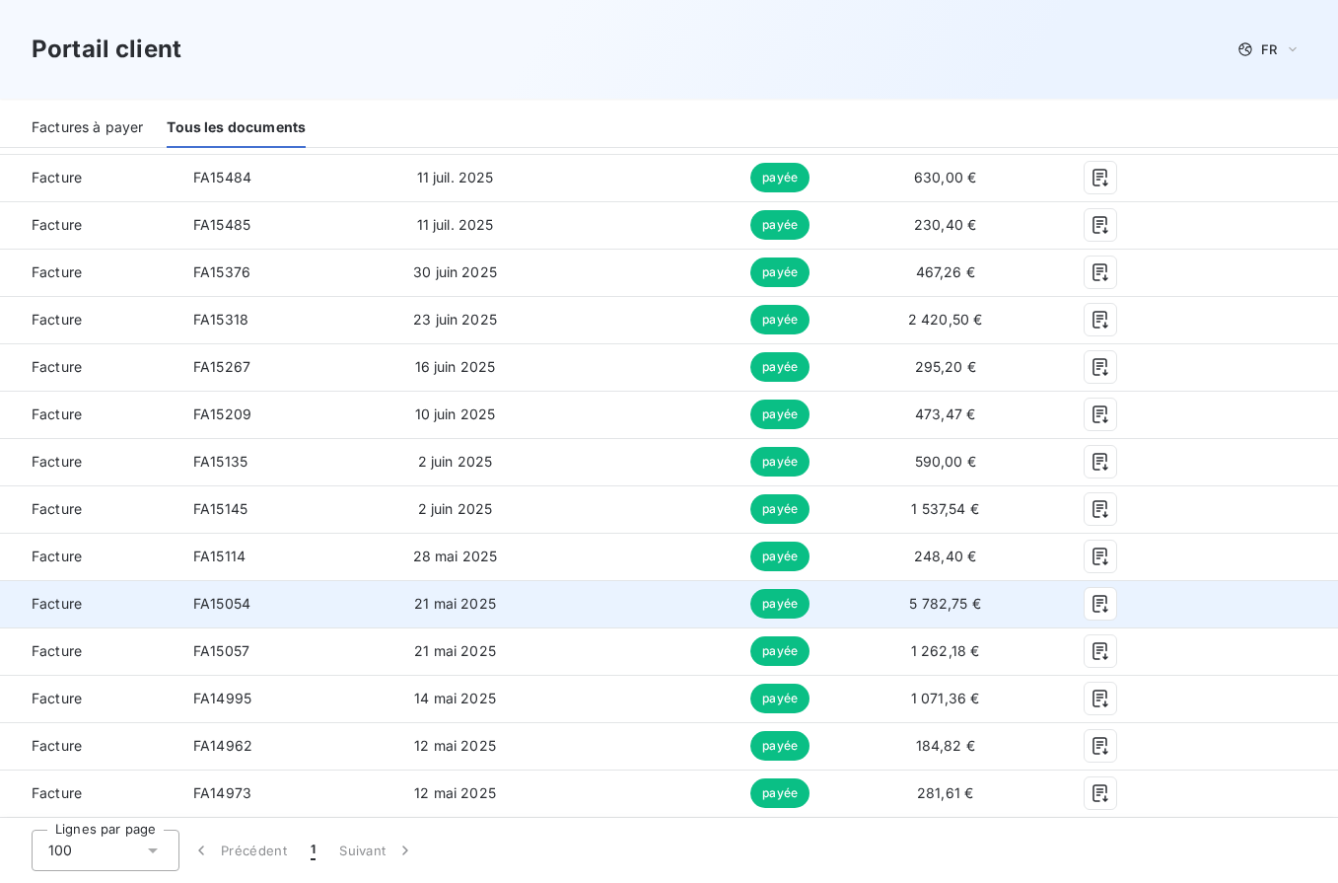
scroll to position [730, 0]
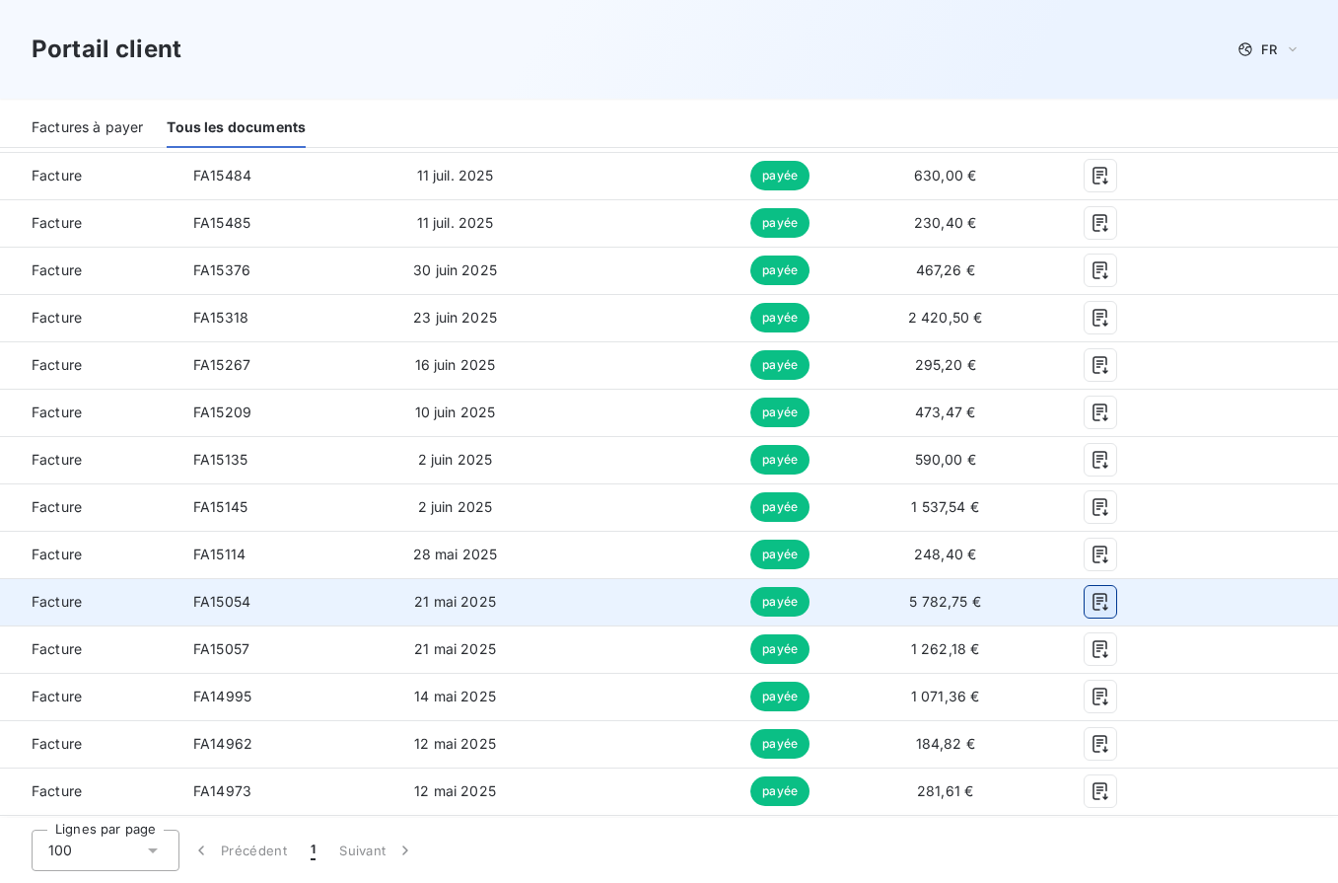
click at [1091, 608] on icon "button" at bounding box center [1101, 602] width 20 height 20
click at [858, 605] on td "5 782,75 €" at bounding box center [945, 601] width 174 height 47
click at [1032, 601] on td at bounding box center [1100, 601] width 137 height 47
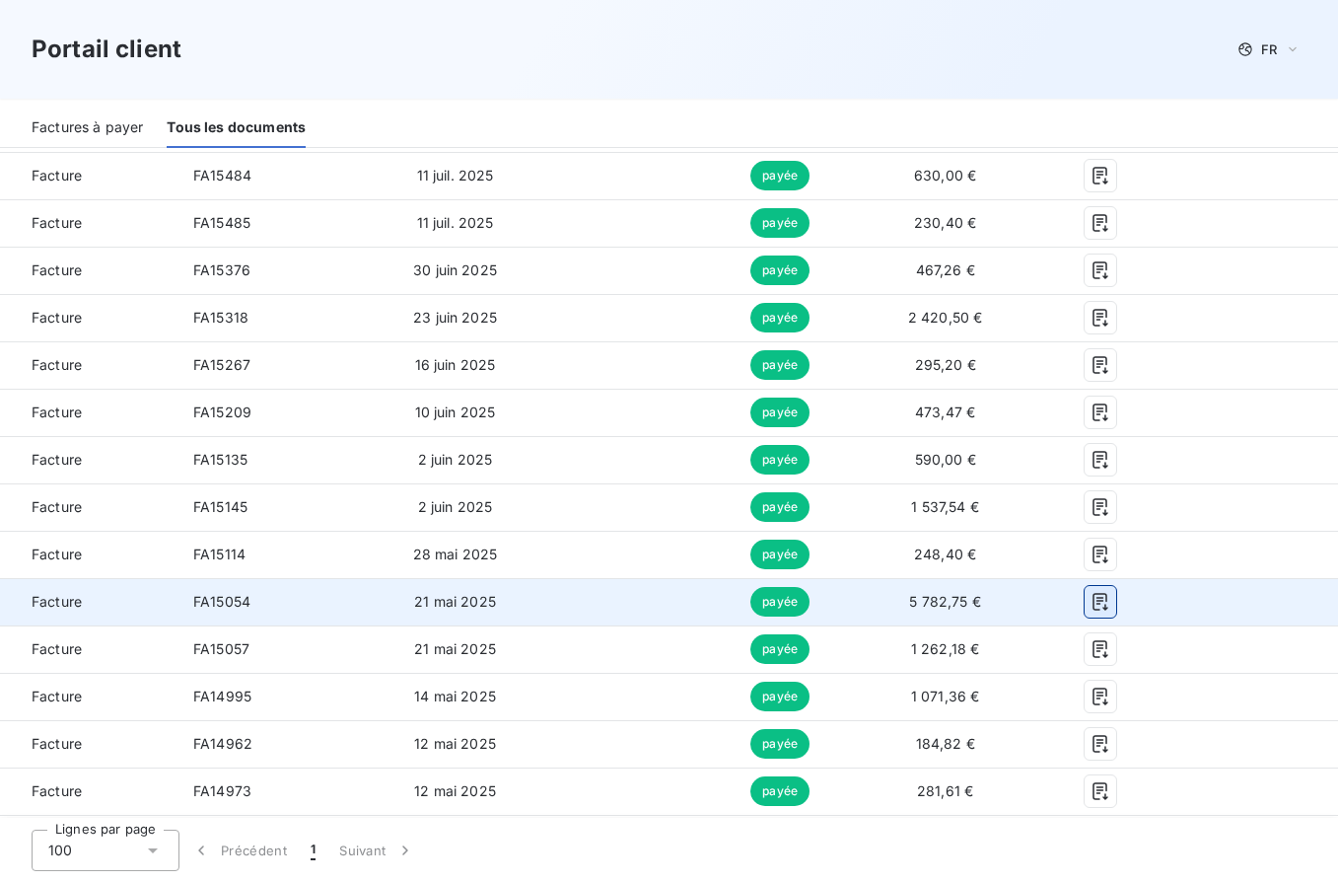
click at [1095, 603] on icon "button" at bounding box center [1101, 602] width 20 height 20
click at [1091, 603] on icon "button" at bounding box center [1101, 602] width 20 height 20
click at [456, 603] on span "21 mai 2025" at bounding box center [455, 601] width 82 height 17
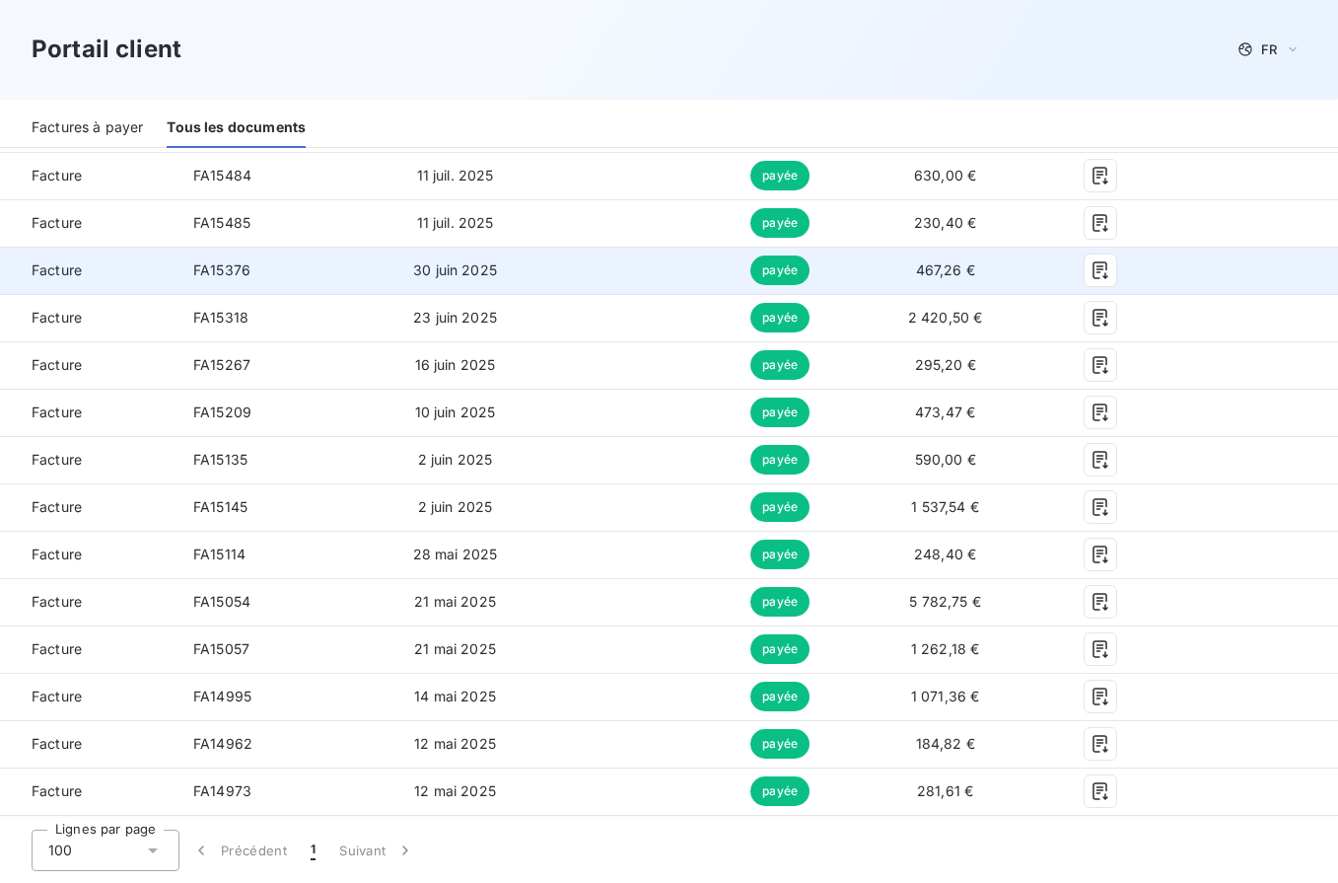
scroll to position [698, 0]
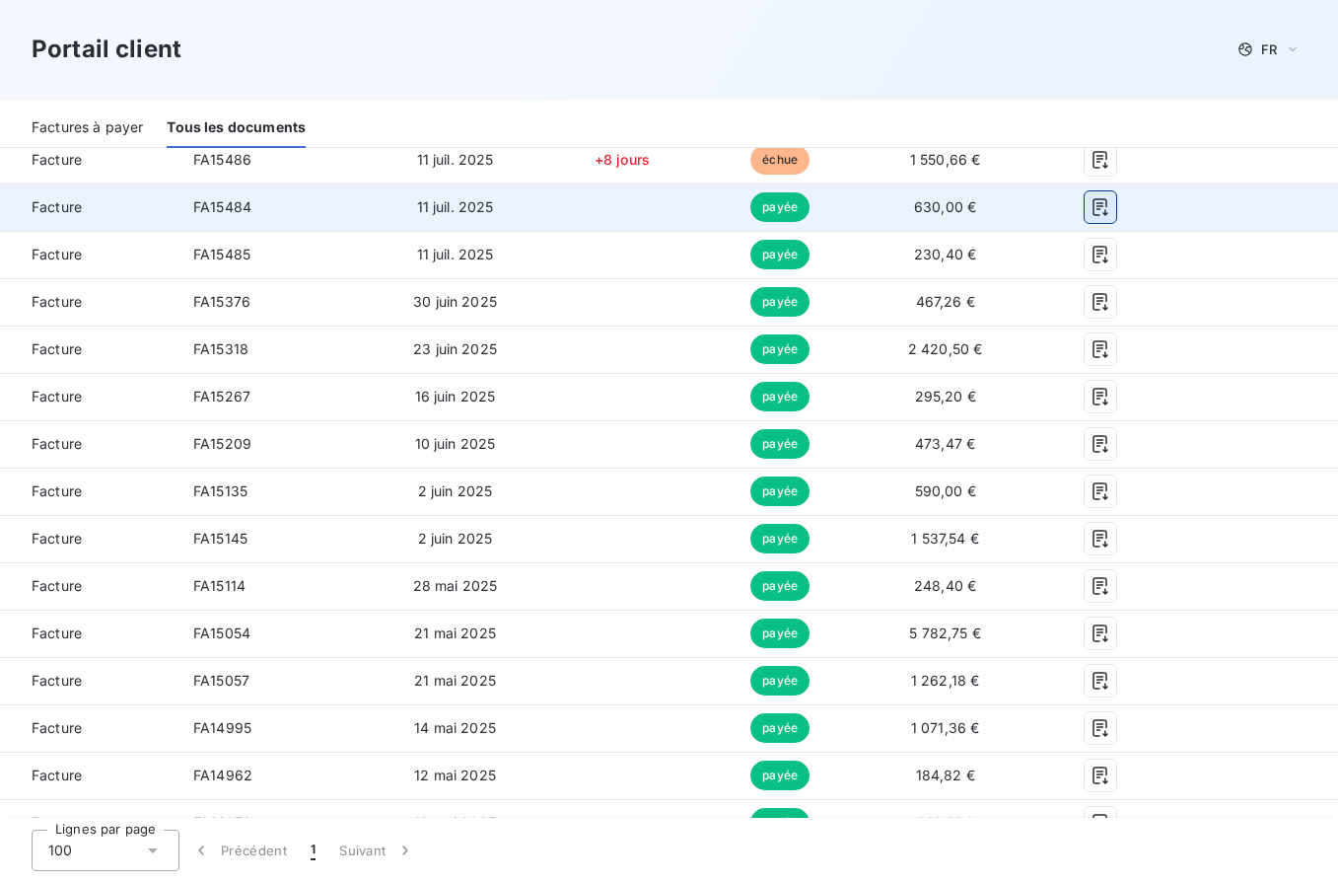
click at [1095, 202] on icon "button" at bounding box center [1101, 207] width 20 height 20
